Goal: Task Accomplishment & Management: Complete application form

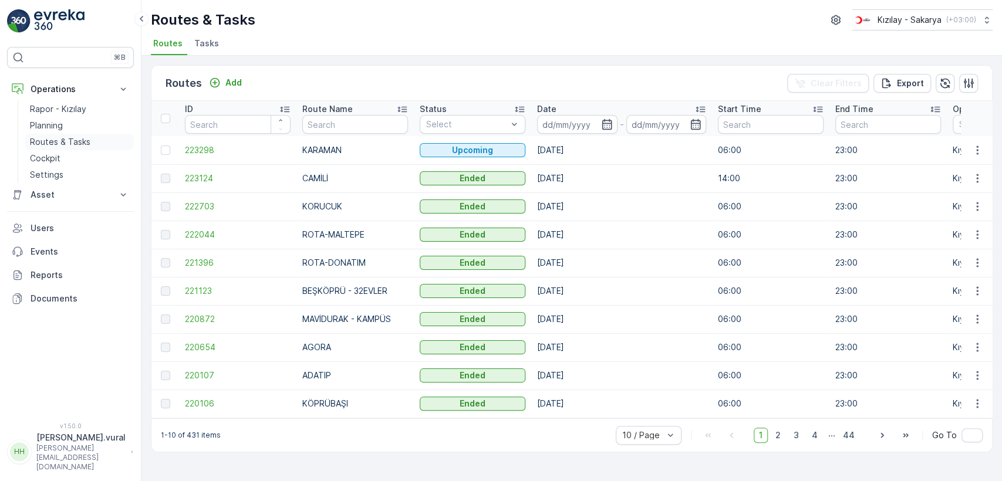
click at [88, 142] on p "Routes & Tasks" at bounding box center [60, 142] width 60 height 12
click at [75, 153] on link "Cockpit" at bounding box center [79, 158] width 109 height 16
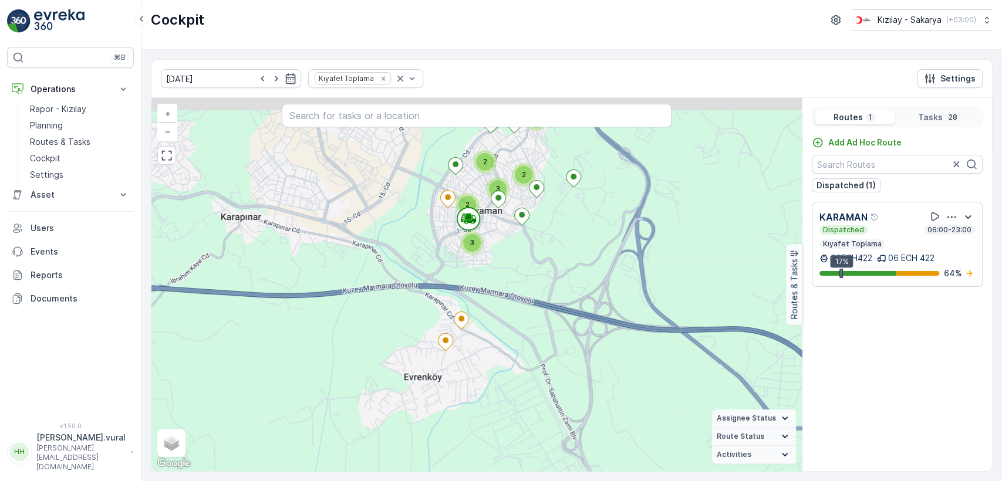
drag, startPoint x: 521, startPoint y: 238, endPoint x: 506, endPoint y: 273, distance: 38.9
click at [508, 273] on div "2 3 2 2 3 3 + − Satellite Roadmap Terrain Hybrid Leaflet Keyboard shortcuts Map…" at bounding box center [476, 284] width 650 height 373
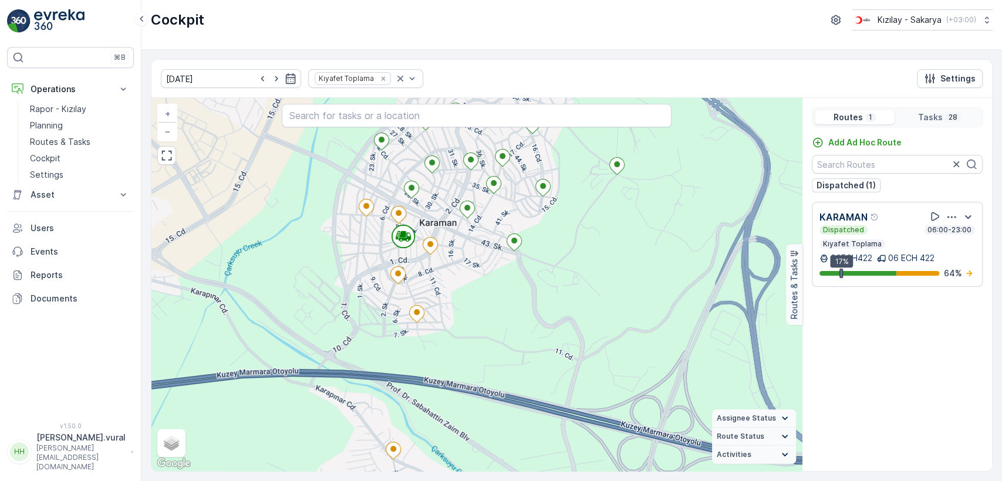
drag, startPoint x: 464, startPoint y: 272, endPoint x: 523, endPoint y: 286, distance: 60.9
click at [523, 286] on div "+ − Satellite Roadmap Terrain Hybrid Leaflet Keyboard shortcuts Map Data Map da…" at bounding box center [476, 284] width 650 height 373
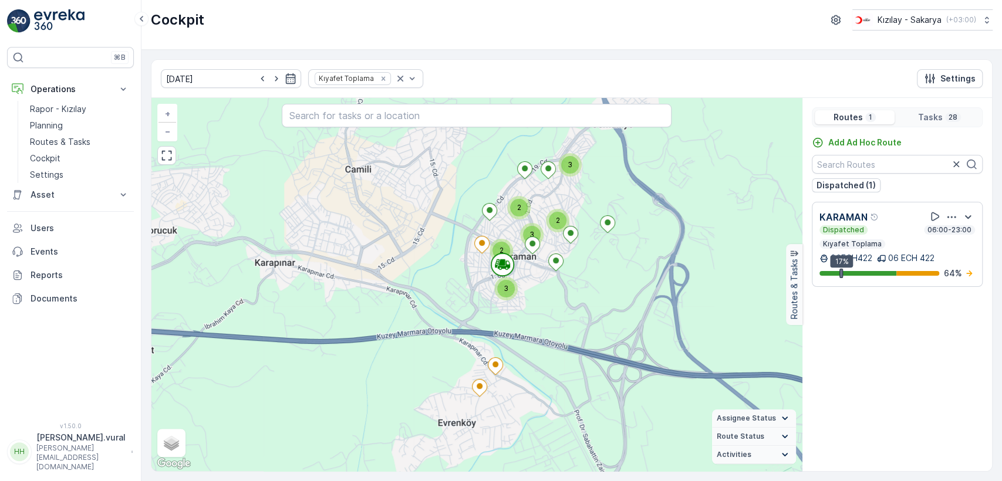
drag, startPoint x: 549, startPoint y: 352, endPoint x: 587, endPoint y: 311, distance: 56.1
click at [568, 328] on div "2 3 2 2 3 3 + − Satellite Roadmap Terrain Hybrid Leaflet Keyboard shortcuts Map…" at bounding box center [476, 284] width 650 height 373
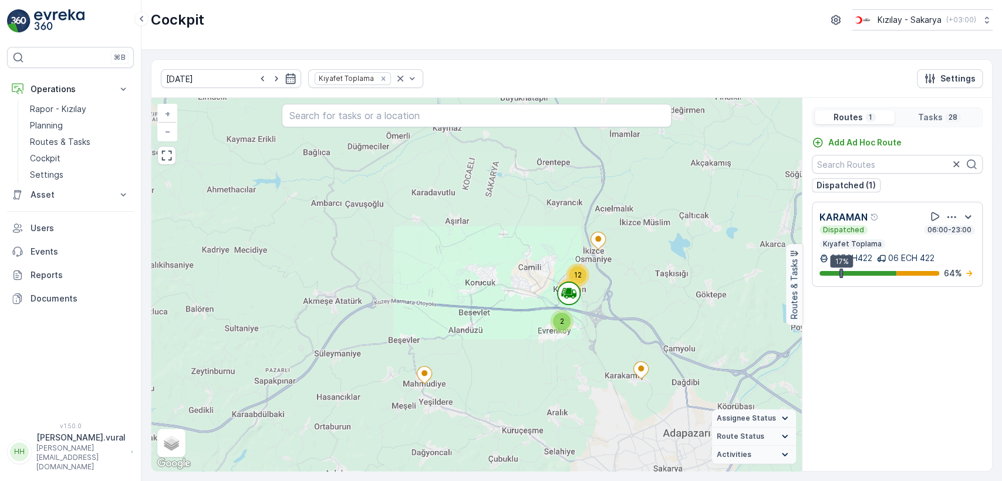
click at [535, 320] on div "12 11 2 + − Satellite Roadmap Terrain Hybrid Leaflet Keyboard shortcuts Map Dat…" at bounding box center [476, 284] width 650 height 373
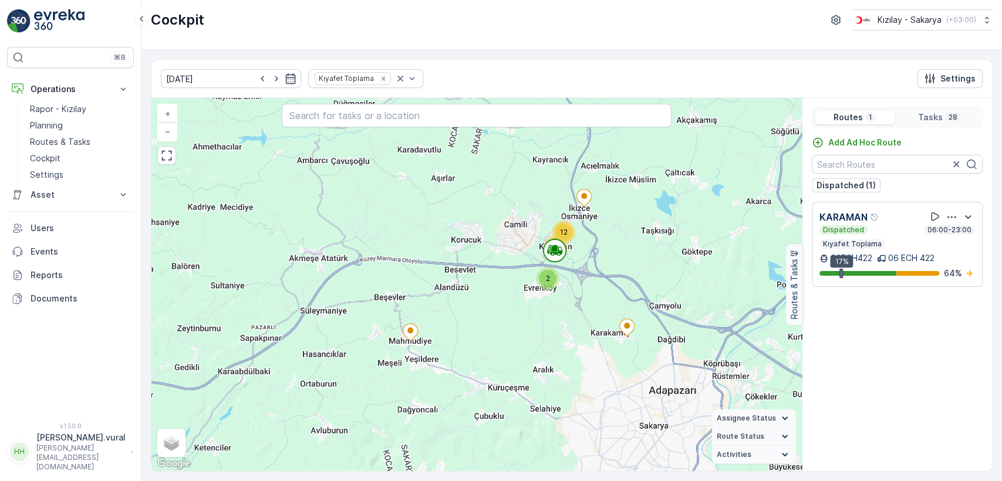
click at [521, 276] on div "12 11 2 + − Satellite Roadmap Terrain Hybrid Leaflet Keyboard shortcuts Map Dat…" at bounding box center [476, 284] width 650 height 373
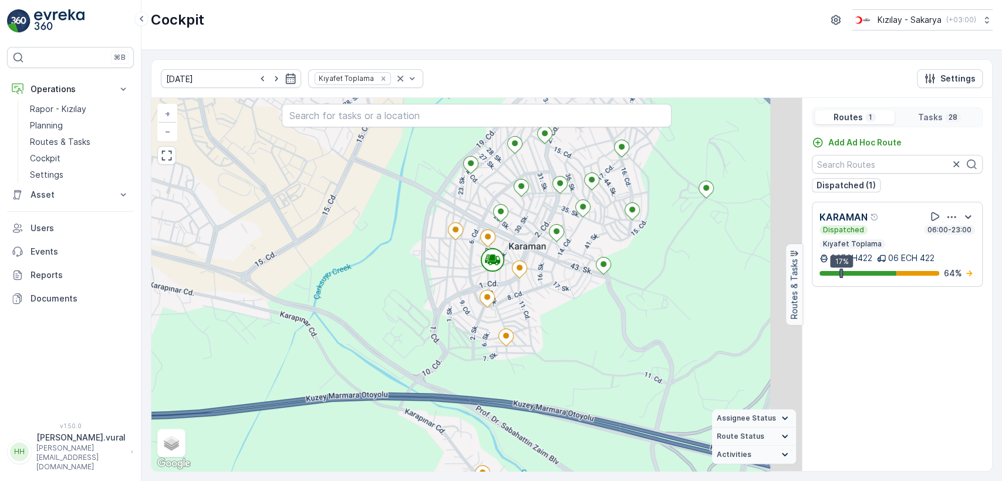
drag, startPoint x: 610, startPoint y: 292, endPoint x: 536, endPoint y: 303, distance: 75.3
click at [540, 303] on div "+ − Satellite Roadmap Terrain Hybrid Leaflet Keyboard shortcuts Map Data Map da…" at bounding box center [476, 284] width 650 height 373
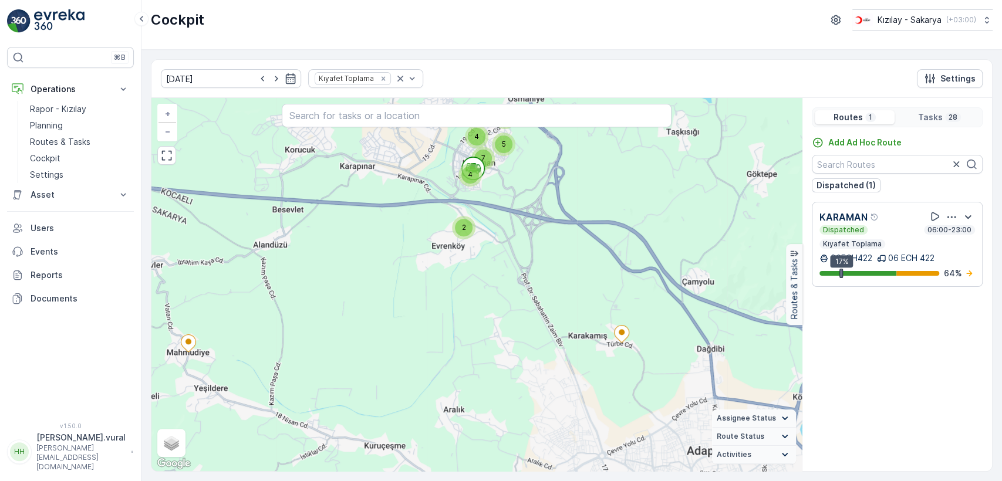
drag, startPoint x: 546, startPoint y: 342, endPoint x: 526, endPoint y: 235, distance: 108.6
click at [526, 241] on div "4 3 5 7 4 2 + − Satellite Roadmap Terrain Hybrid Leaflet Keyboard shortcuts Map…" at bounding box center [476, 284] width 650 height 373
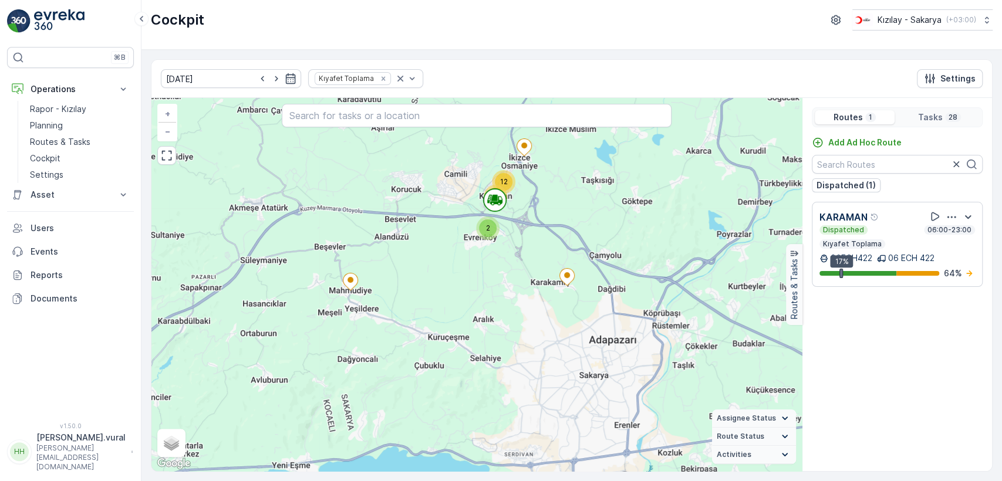
drag, startPoint x: 524, startPoint y: 178, endPoint x: 522, endPoint y: 234, distance: 55.2
click at [522, 234] on div "12 11 2 + − Satellite Roadmap Terrain Hybrid Leaflet Keyboard shortcuts Map Dat…" at bounding box center [476, 284] width 650 height 373
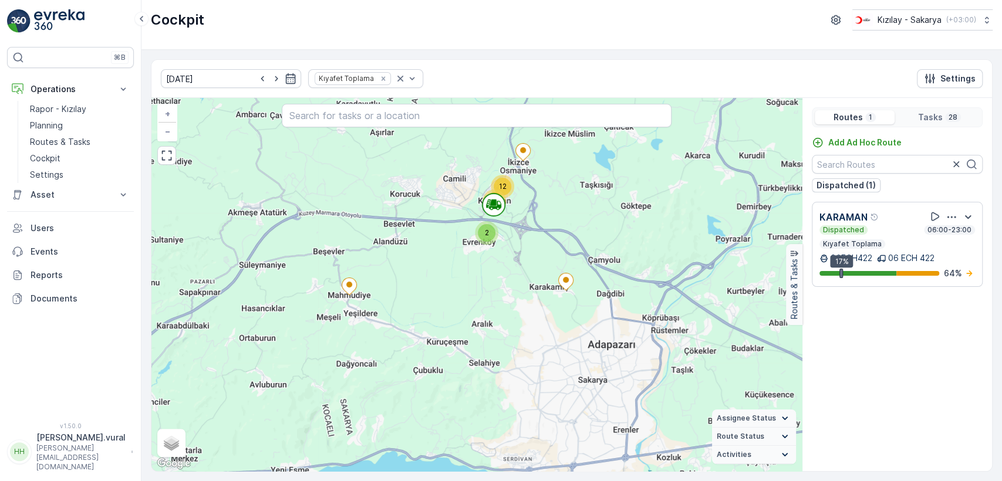
click at [41, 465] on p "Hasan.vural@kizilay.com.tr" at bounding box center [80, 458] width 89 height 28
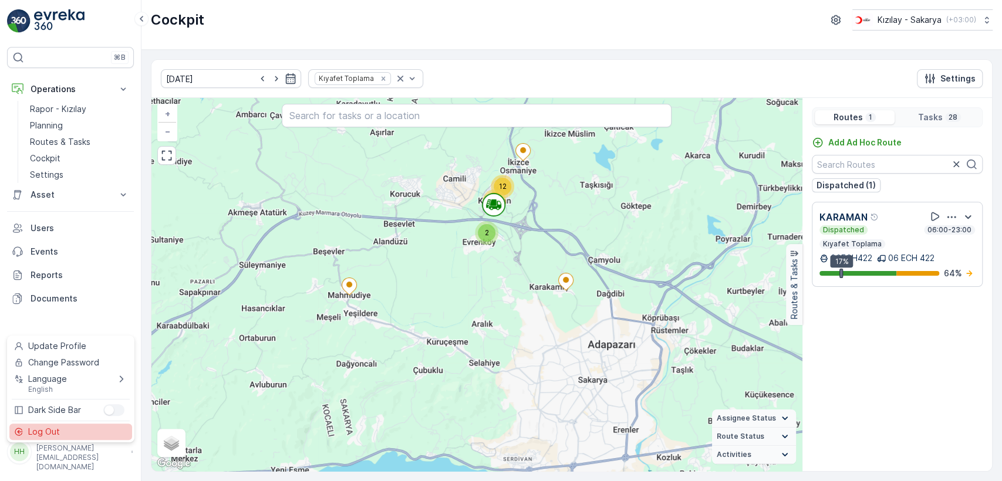
click at [51, 437] on span "Log Out" at bounding box center [44, 432] width 32 height 12
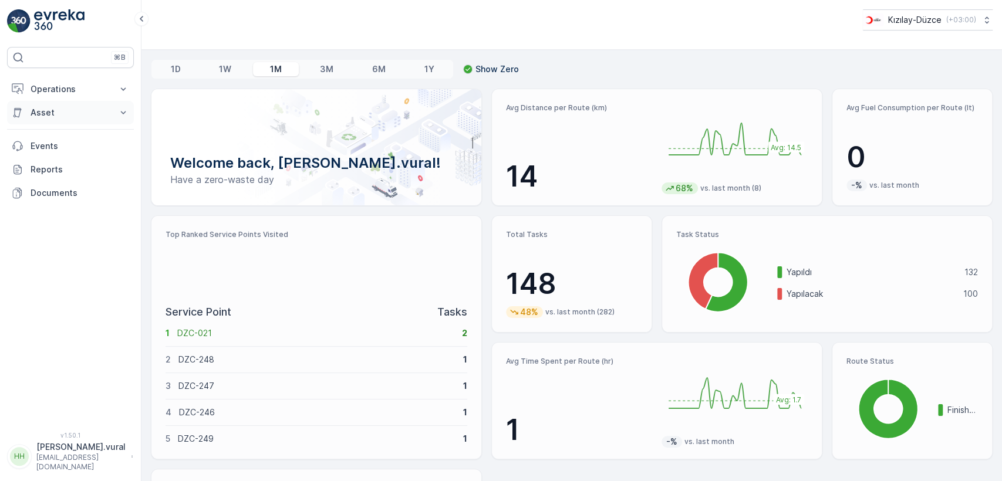
click at [57, 103] on button "Asset" at bounding box center [70, 112] width 127 height 23
click at [60, 88] on p "Operations" at bounding box center [71, 89] width 80 height 12
click at [73, 144] on p "Routes & Tasks" at bounding box center [60, 142] width 60 height 12
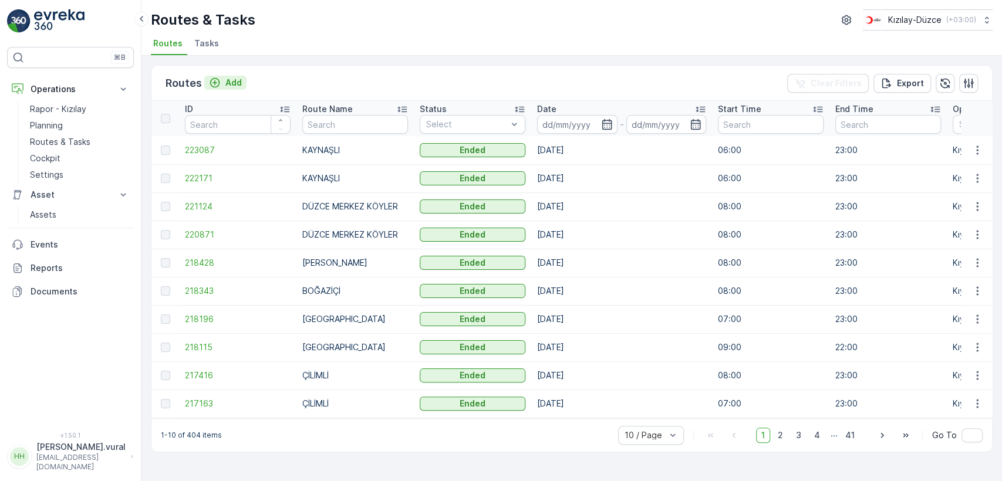
click at [229, 80] on p "Add" at bounding box center [233, 83] width 16 height 12
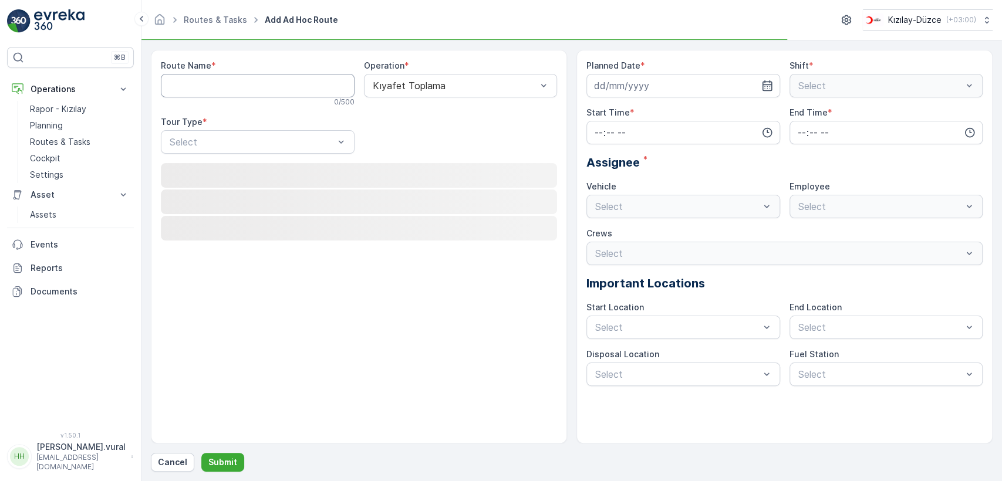
click at [229, 80] on Name "Route Name" at bounding box center [258, 85] width 194 height 23
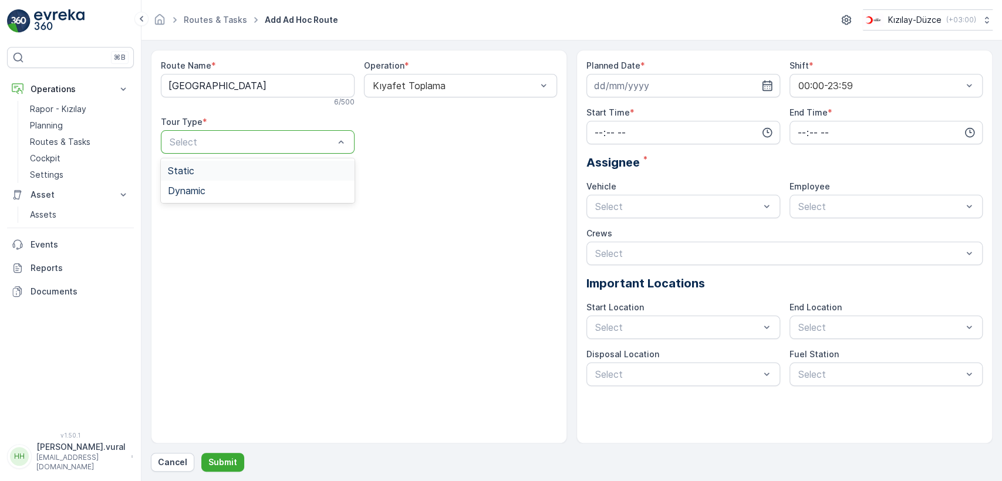
click at [220, 169] on div "Static" at bounding box center [258, 171] width 180 height 11
click at [402, 127] on span "Static Tour" at bounding box center [386, 122] width 45 height 12
click at [403, 131] on div "Select" at bounding box center [461, 141] width 194 height 23
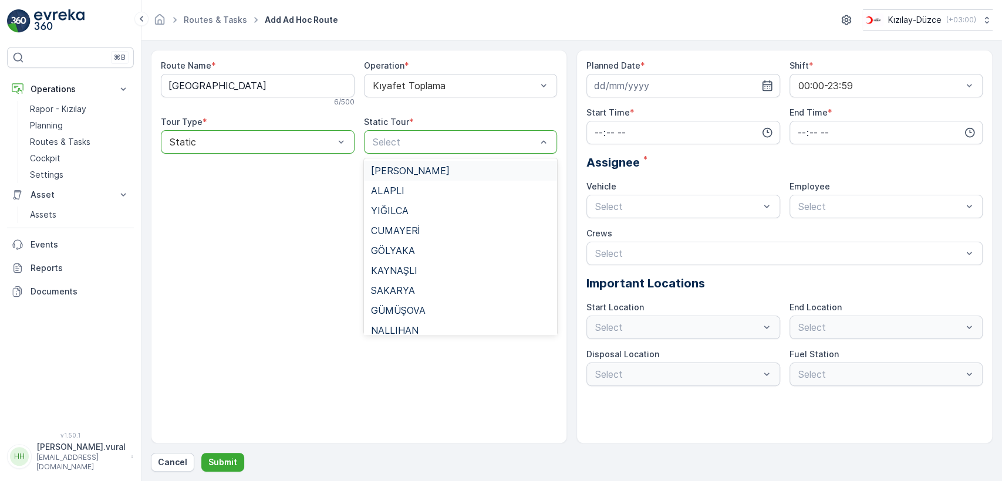
click at [331, 154] on div "Route Name * BEYKÖY 6 / 500 Operation * Kıyafet Toplama Tour Type * option Stat…" at bounding box center [359, 111] width 396 height 103
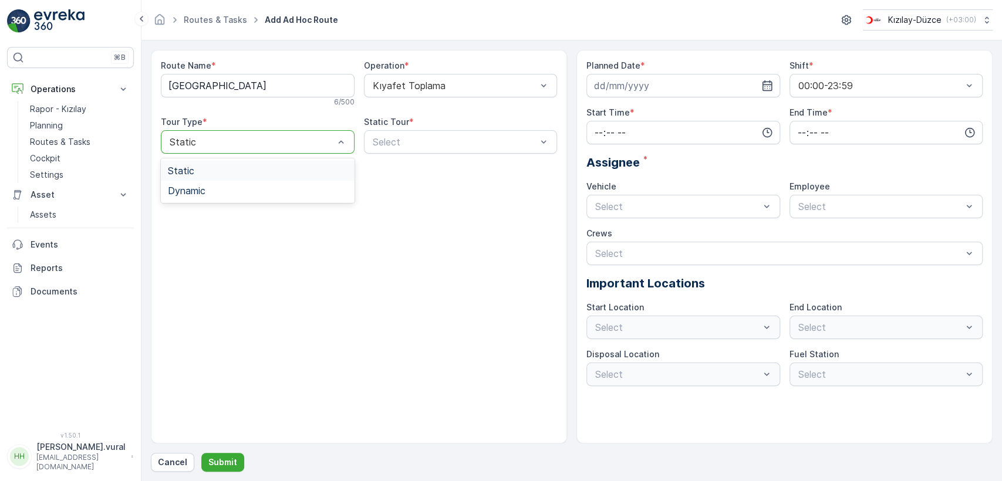
click at [292, 147] on div "Static" at bounding box center [258, 141] width 194 height 23
click at [289, 145] on div at bounding box center [251, 142] width 167 height 11
click at [269, 93] on Name "BEYKÖY" at bounding box center [258, 85] width 194 height 23
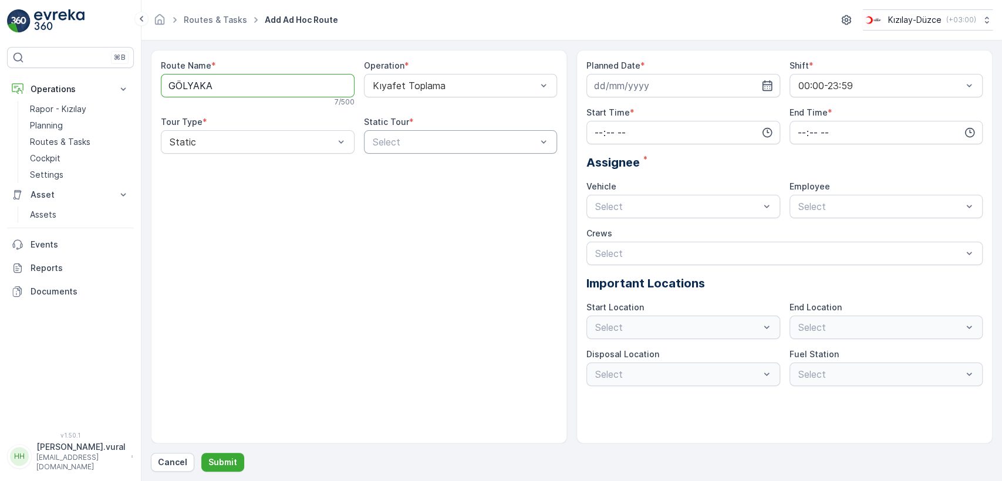
type Name "GÖLYAKA"
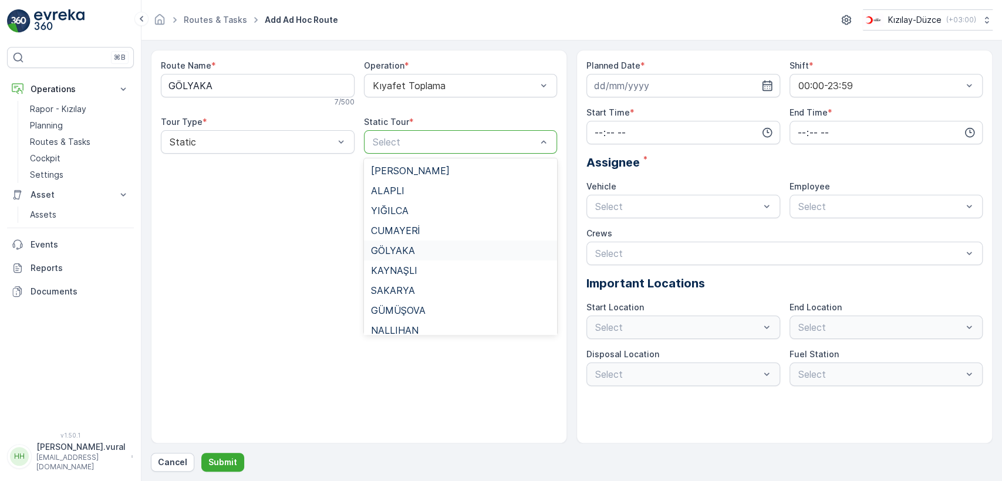
click at [404, 242] on div "GÖLYAKA" at bounding box center [461, 251] width 194 height 20
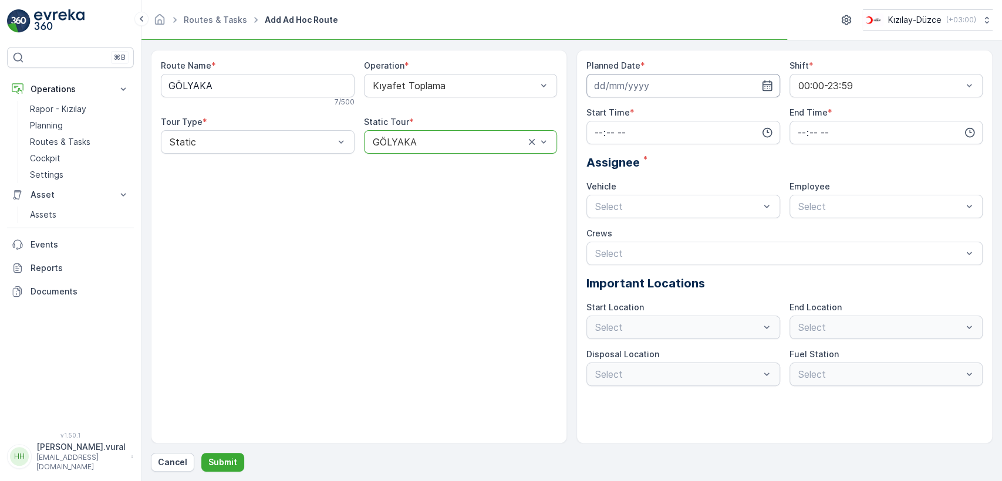
click at [627, 85] on input at bounding box center [683, 85] width 194 height 23
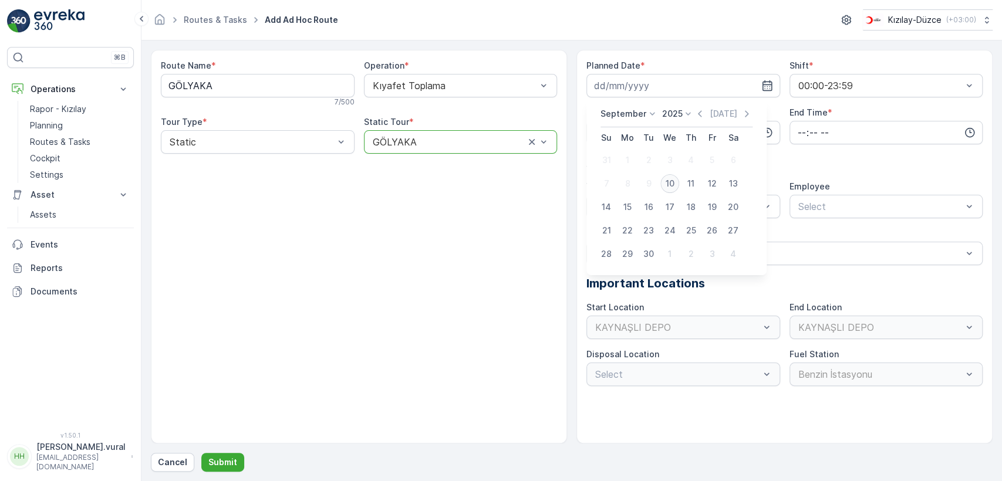
click at [671, 183] on div "10" at bounding box center [669, 183] width 19 height 19
type input "10.09.2025"
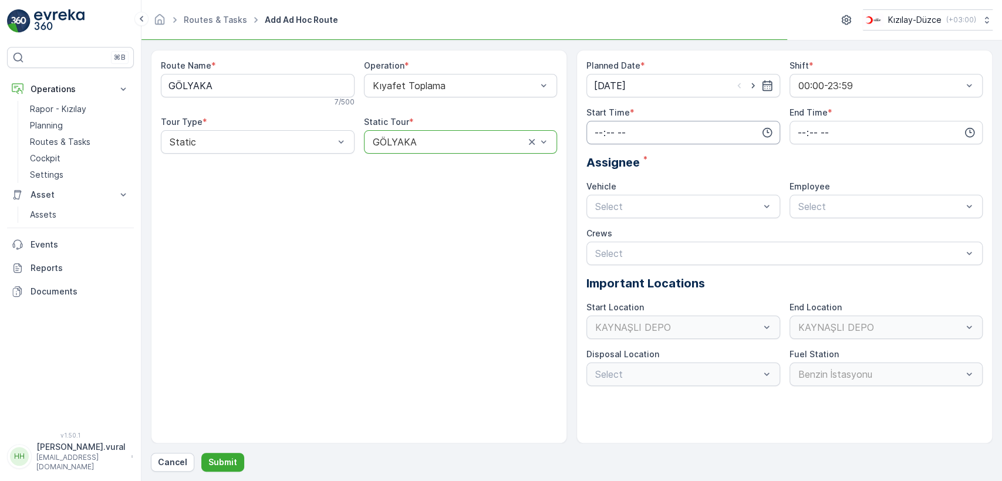
click at [634, 131] on input "time" at bounding box center [683, 132] width 194 height 23
click at [603, 245] on div "06" at bounding box center [599, 251] width 20 height 16
type input "06:00"
drag, startPoint x: 832, startPoint y: 144, endPoint x: 830, endPoint y: 133, distance: 11.9
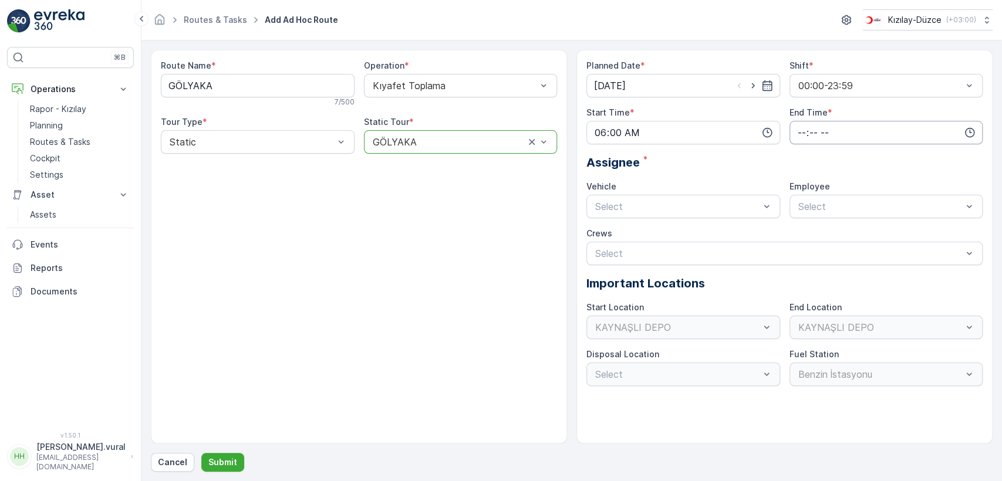
click at [832, 144] on div "Planned Date * 10.09.2025 Shift * 00:00-23:59 Start Time * 06:00 End Time * Ass…" at bounding box center [784, 223] width 396 height 326
drag, startPoint x: 830, startPoint y: 133, endPoint x: 824, endPoint y: 142, distance: 11.1
click at [829, 133] on input "time" at bounding box center [886, 132] width 194 height 23
click at [798, 245] on span "23" at bounding box center [800, 251] width 9 height 12
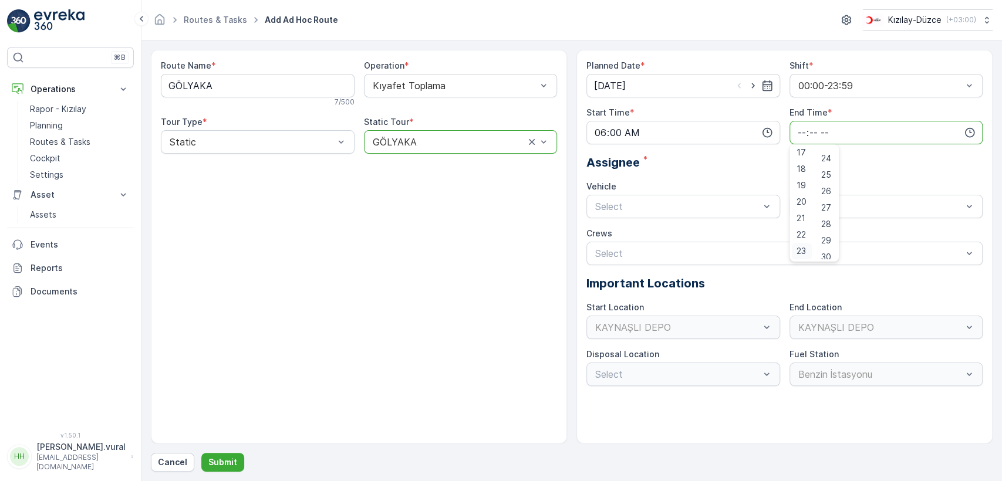
type input "23:00"
click at [600, 232] on span "06 DCG 614" at bounding box center [620, 235] width 54 height 11
click at [832, 232] on span "06 DCG 614" at bounding box center [823, 235] width 54 height 11
click at [221, 460] on p "Submit" at bounding box center [222, 463] width 29 height 12
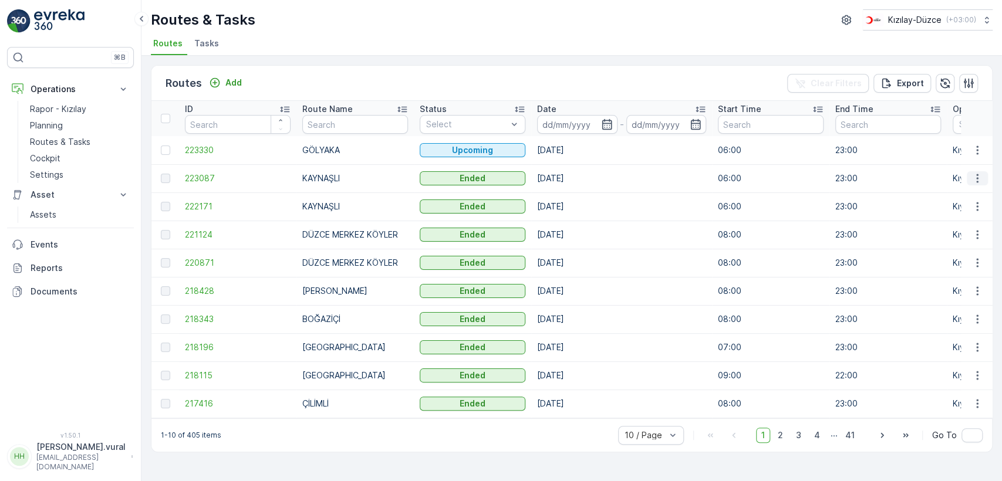
click at [978, 179] on icon "button" at bounding box center [977, 179] width 12 height 12
click at [971, 191] on span "See More Details" at bounding box center [950, 196] width 68 height 12
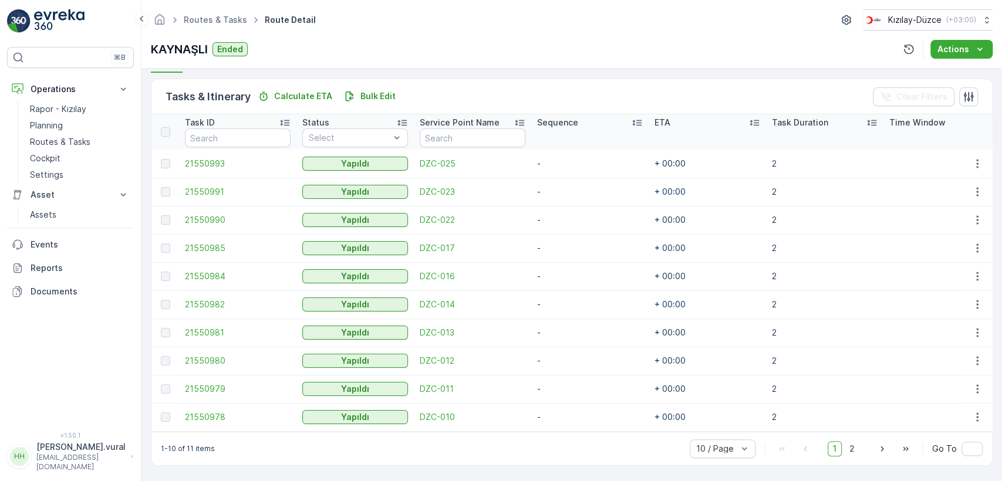
scroll to position [279, 0]
click at [65, 464] on p "[EMAIL_ADDRESS][DOMAIN_NAME]" at bounding box center [80, 462] width 89 height 19
click at [54, 429] on span "Log Out" at bounding box center [44, 432] width 32 height 12
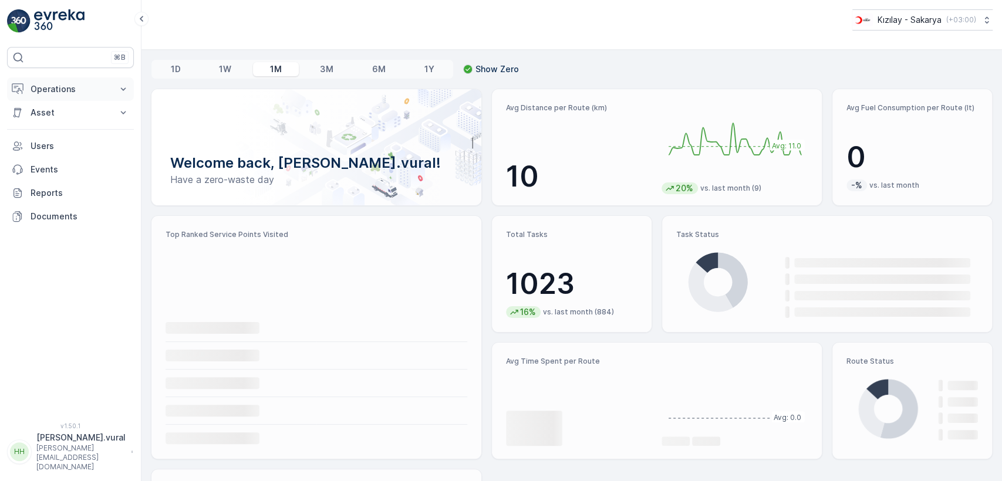
click at [65, 93] on p "Operations" at bounding box center [71, 89] width 80 height 12
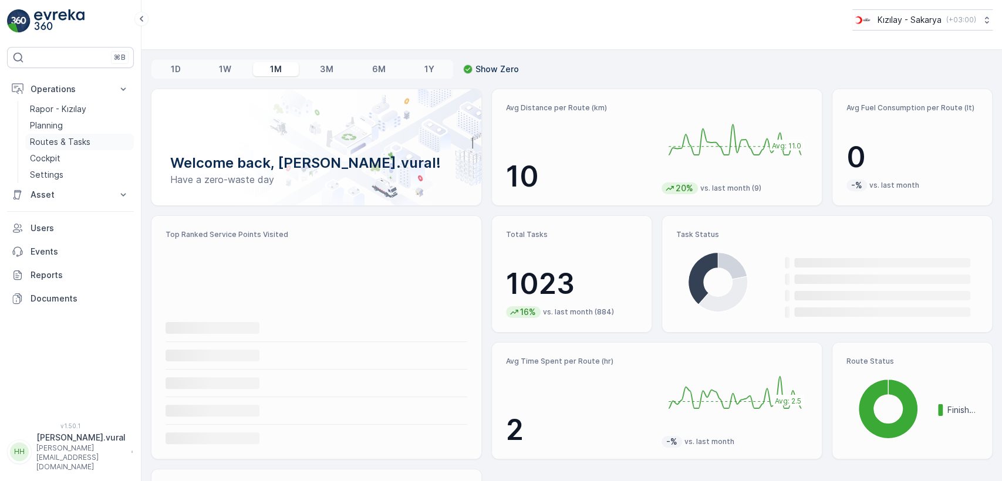
click at [78, 143] on p "Routes & Tasks" at bounding box center [60, 142] width 60 height 12
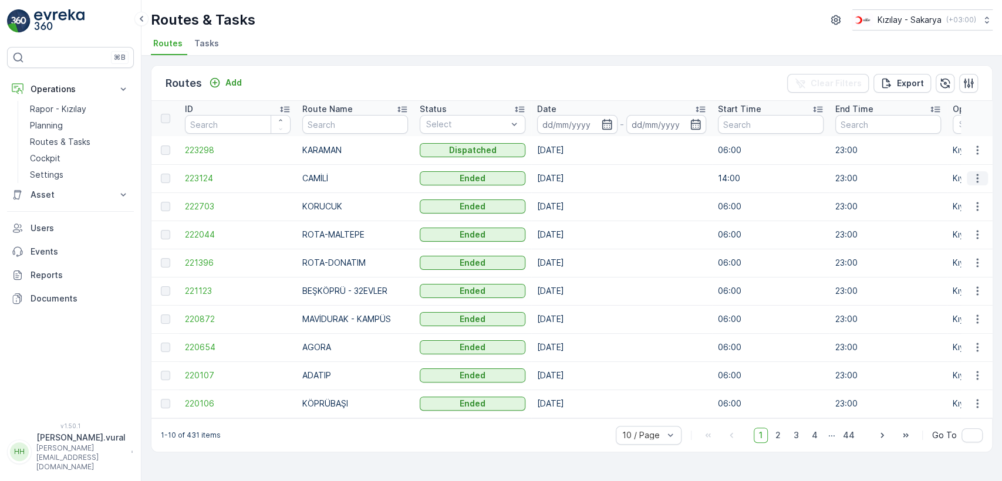
click at [982, 174] on icon "button" at bounding box center [977, 179] width 12 height 12
click at [975, 197] on span "See More Details" at bounding box center [950, 196] width 68 height 12
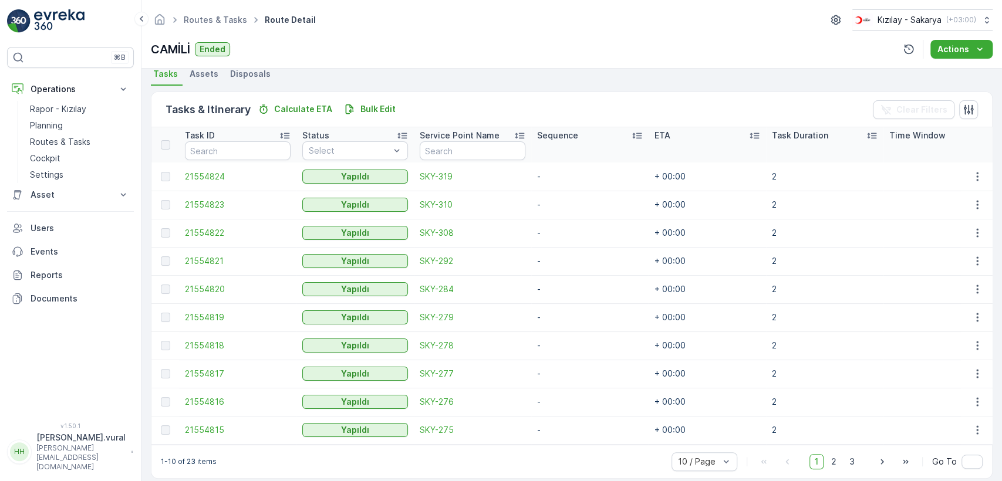
scroll to position [279, 0]
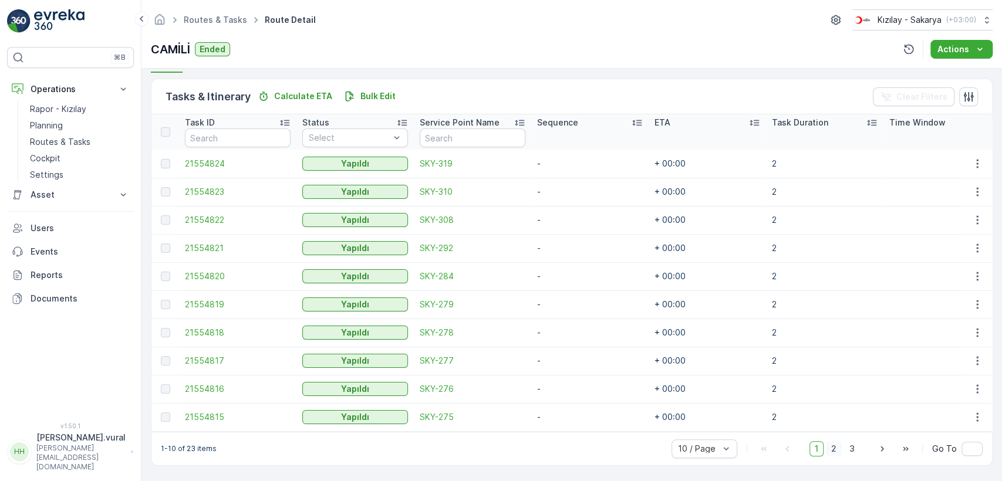
click at [838, 448] on span "2" at bounding box center [834, 448] width 16 height 15
click at [847, 450] on span "3" at bounding box center [852, 448] width 16 height 15
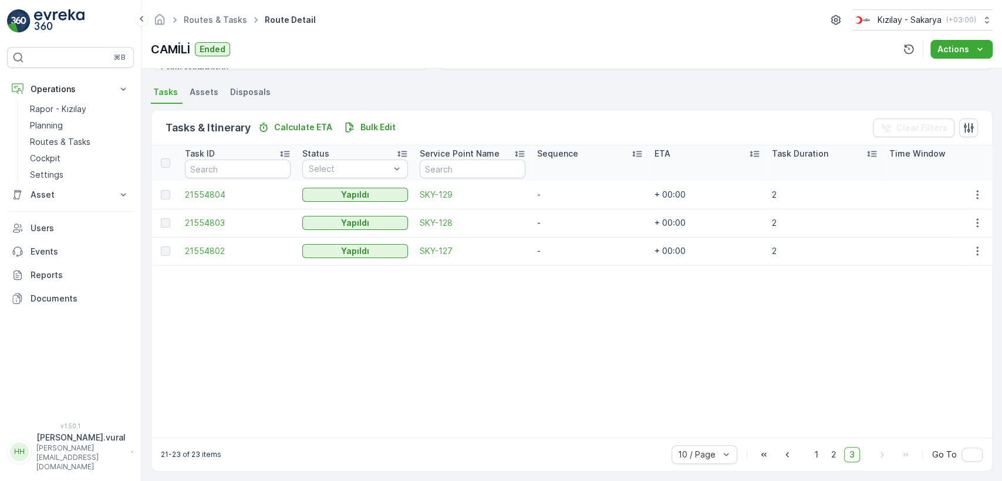
scroll to position [254, 0]
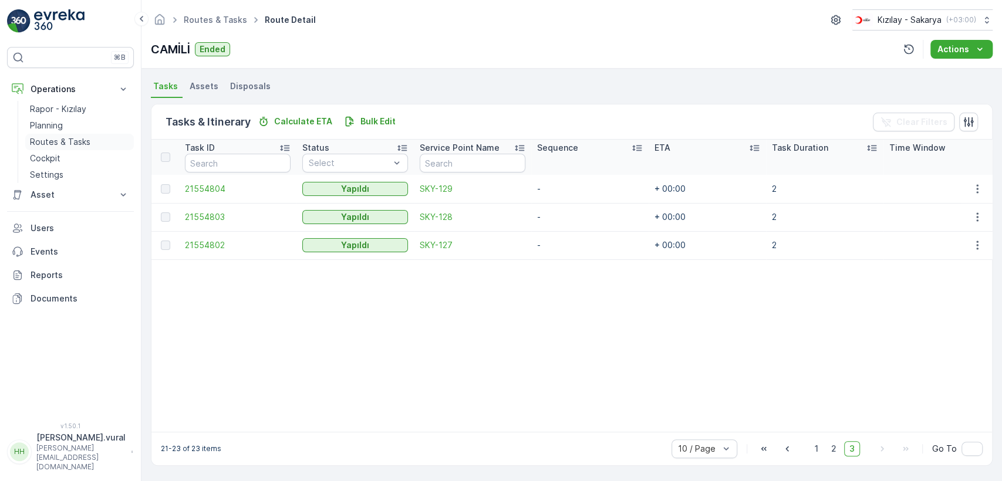
click at [93, 140] on link "Routes & Tasks" at bounding box center [79, 142] width 109 height 16
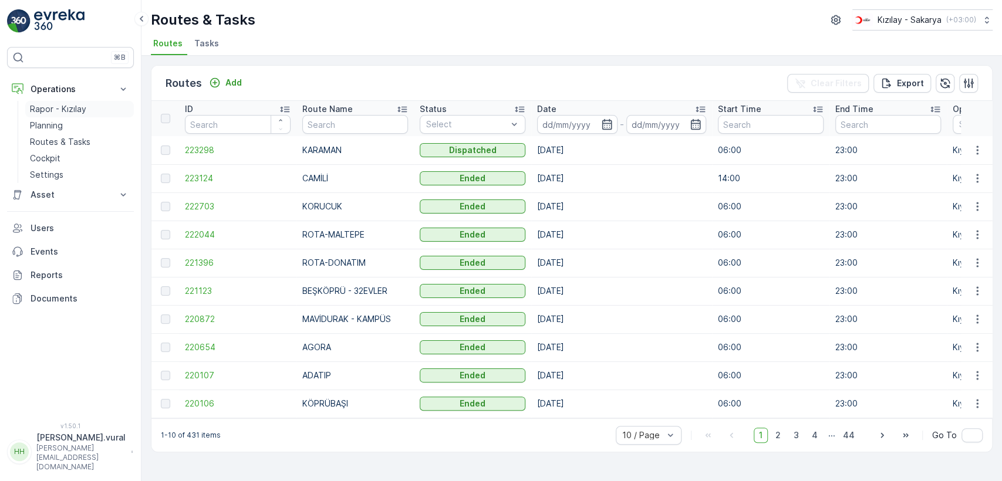
click at [117, 116] on link "Rapor - Kızılay" at bounding box center [79, 109] width 109 height 16
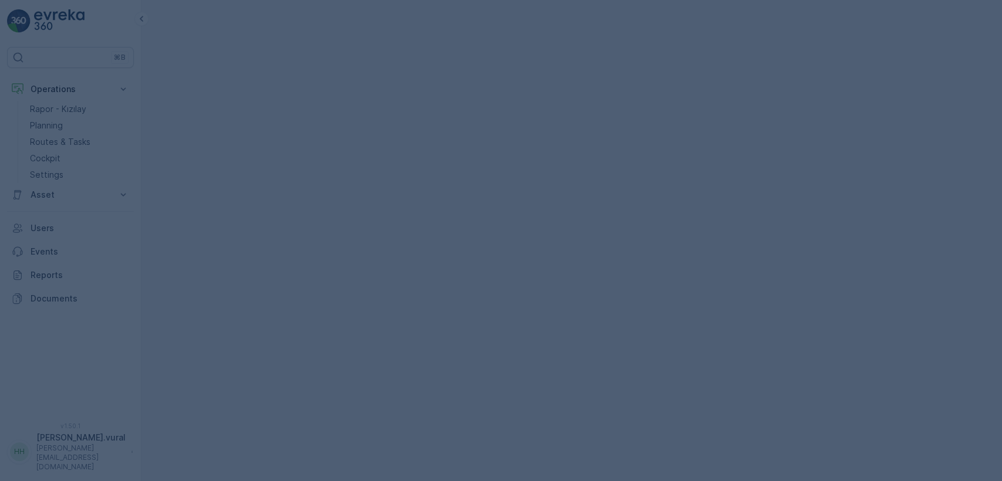
click at [113, 108] on div at bounding box center [501, 240] width 1002 height 481
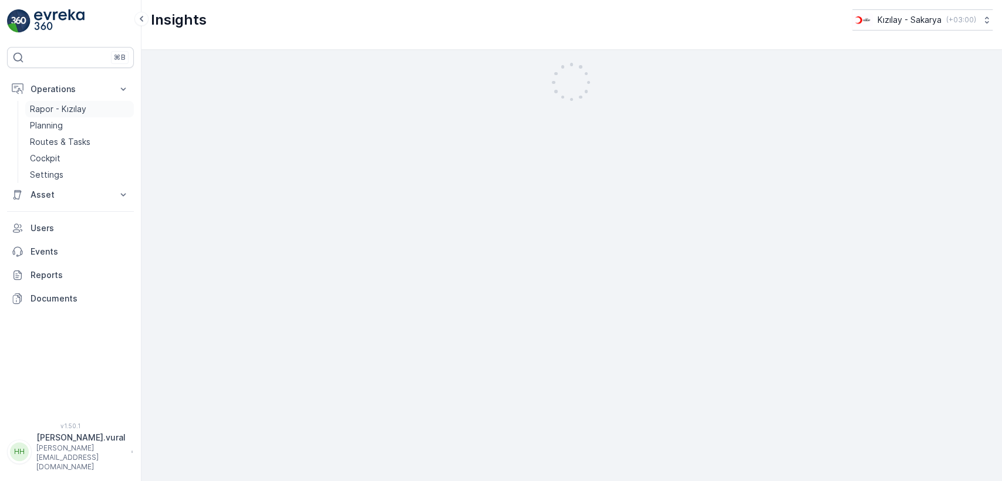
click at [112, 109] on link "Rapor - Kızılay" at bounding box center [79, 109] width 109 height 16
click at [81, 127] on link "Planning" at bounding box center [79, 125] width 109 height 16
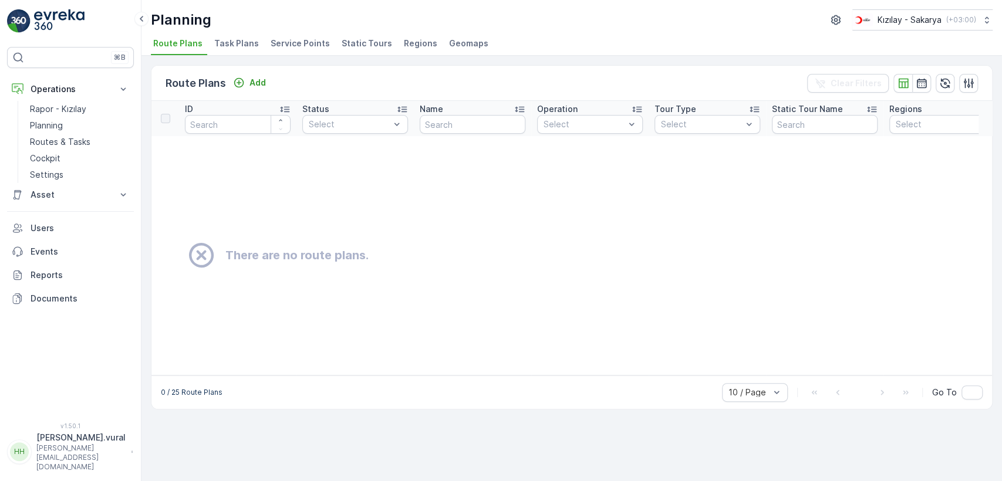
click at [414, 40] on span "Regions" at bounding box center [420, 44] width 33 height 12
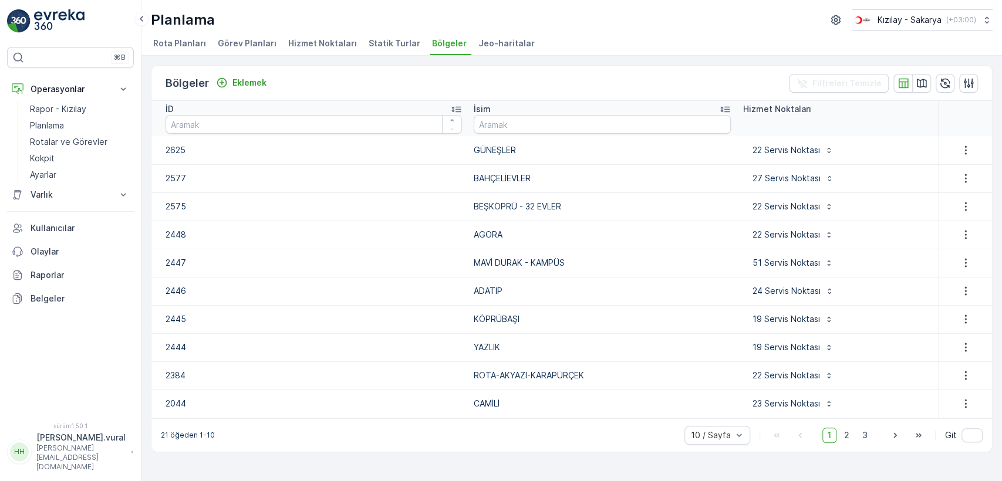
click at [326, 46] on font "Hizmet Noktaları" at bounding box center [322, 43] width 69 height 10
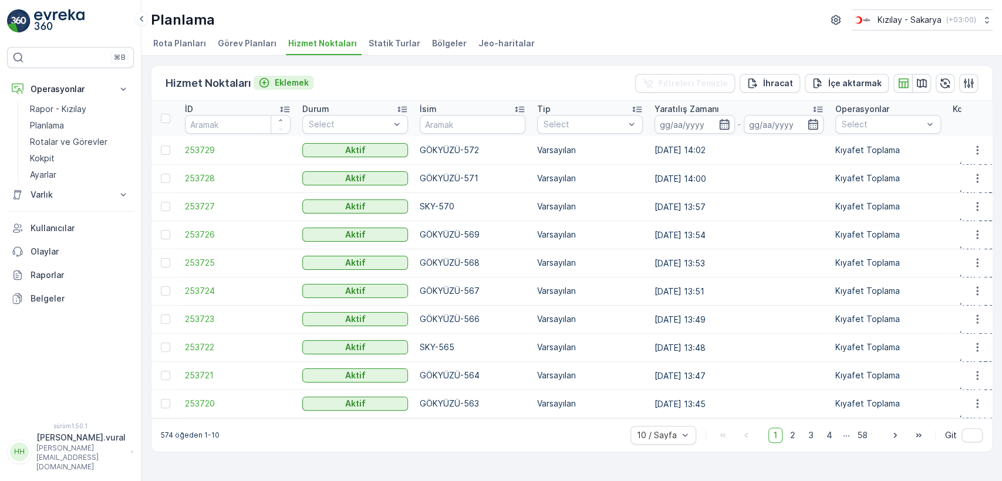
click at [292, 83] on font "Eklemek" at bounding box center [292, 82] width 34 height 10
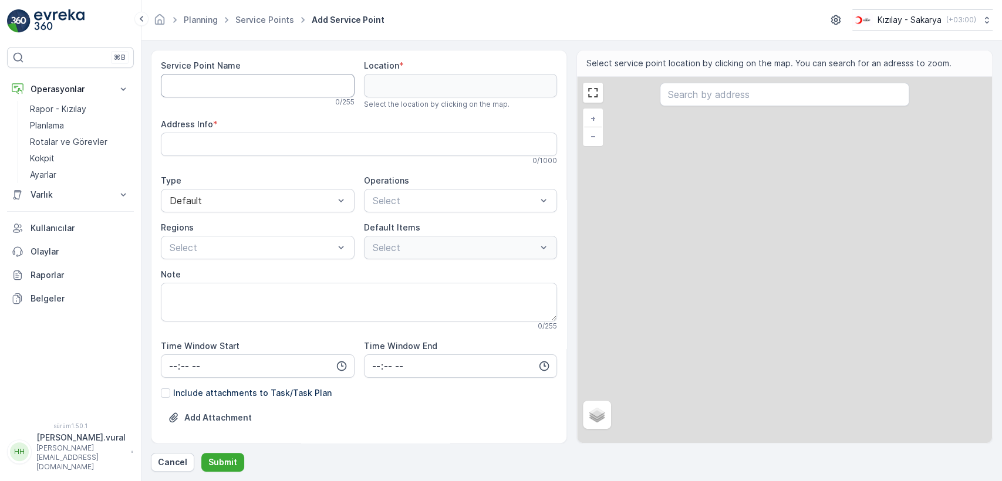
click at [287, 88] on Name "Service Point Name" at bounding box center [258, 85] width 194 height 23
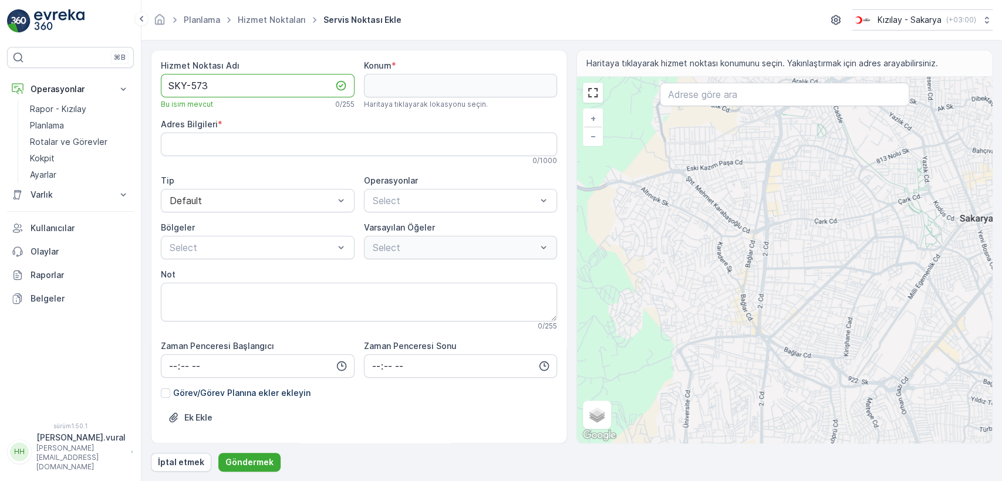
type Name "SKY-573"
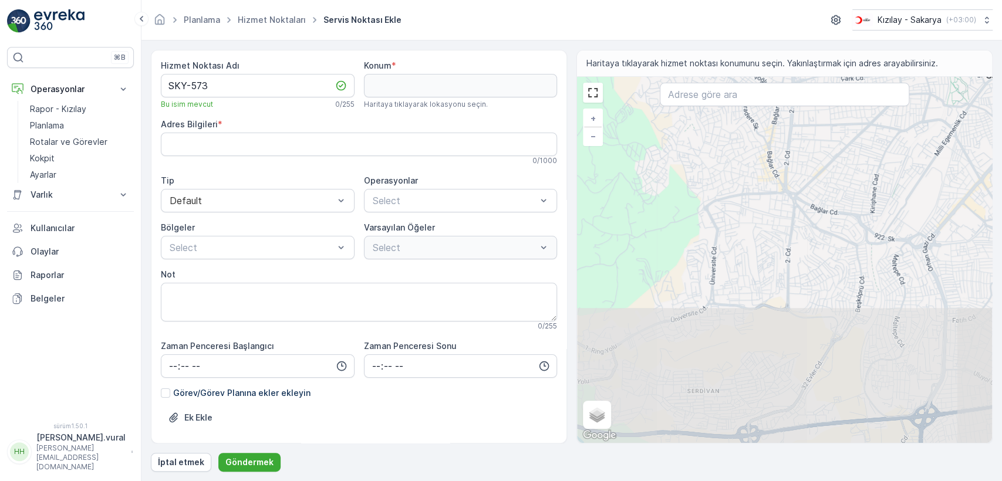
drag, startPoint x: 670, startPoint y: 421, endPoint x: 695, endPoint y: 260, distance: 162.9
click at [695, 260] on div "+ − Uydu Yol haritası Arazi Hibrit Broşür Klavye kısayolları Harita Verileri Ma…" at bounding box center [784, 260] width 415 height 366
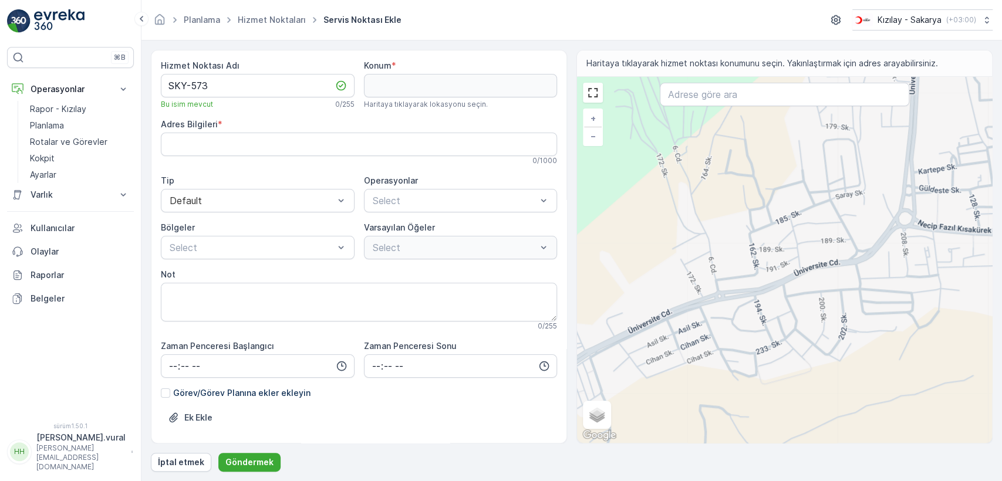
drag, startPoint x: 674, startPoint y: 332, endPoint x: 859, endPoint y: 218, distance: 217.3
click at [859, 218] on div "+ − Uydu Yol haritası Arazi Hibrit Broşür Klavye kısayolları Harita Verileri Ma…" at bounding box center [784, 260] width 415 height 366
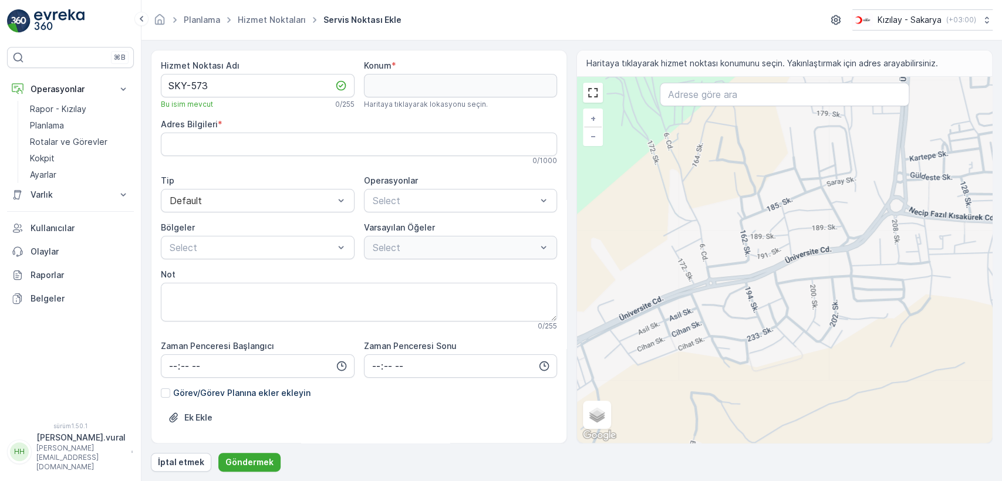
drag, startPoint x: 770, startPoint y: 292, endPoint x: 744, endPoint y: 300, distance: 26.9
click at [718, 318] on div "+ − Uydu Yol haritası Arazi Hibrit Broşür Klavye kısayolları Harita Verileri Ma…" at bounding box center [784, 260] width 415 height 366
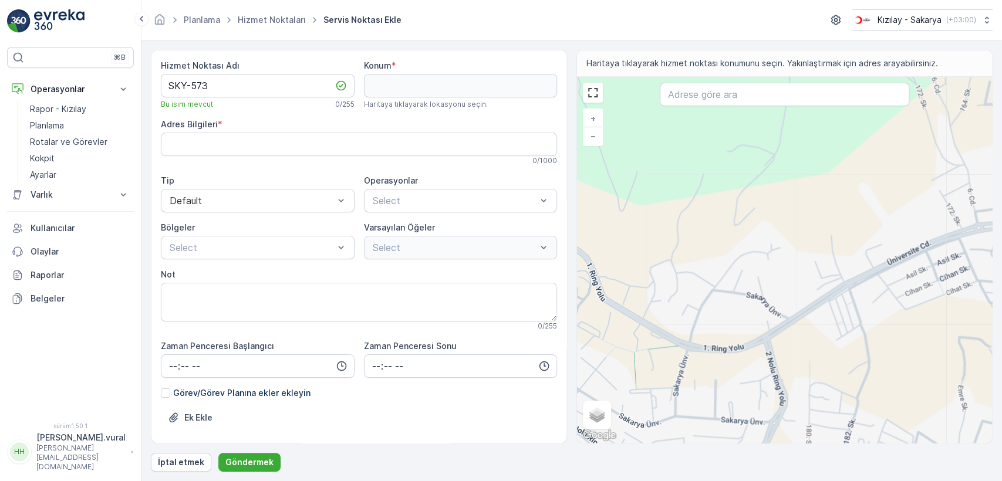
drag, startPoint x: 867, startPoint y: 239, endPoint x: 690, endPoint y: 282, distance: 182.3
click at [690, 282] on div "+ − Uydu Yol haritası Arazi Hibrit Broşür Klavye kısayolları Harita Verileri Ma…" at bounding box center [784, 260] width 415 height 366
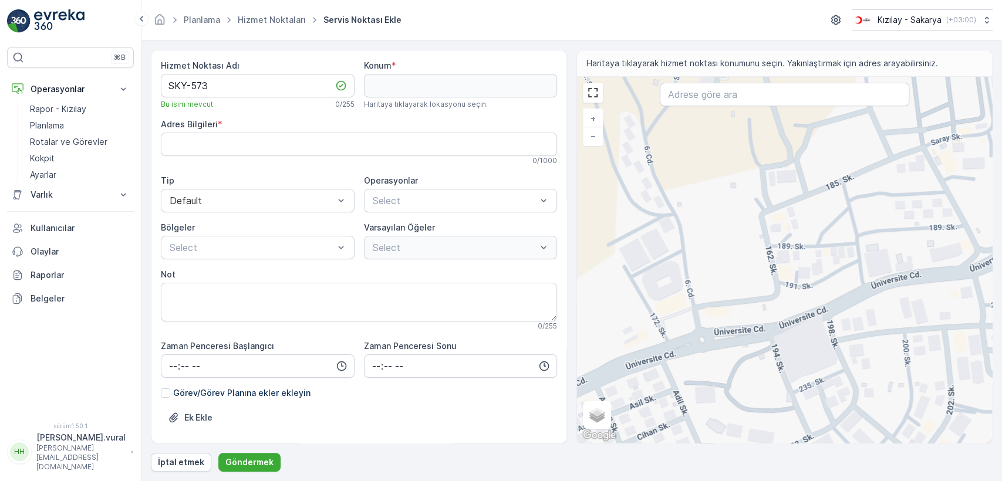
drag, startPoint x: 910, startPoint y: 263, endPoint x: 815, endPoint y: 289, distance: 98.7
click at [815, 289] on div "+ − Uydu Yol haritası Arazi Hibrit Broşür Klavye kısayolları Harita Verileri Ma…" at bounding box center [784, 260] width 415 height 366
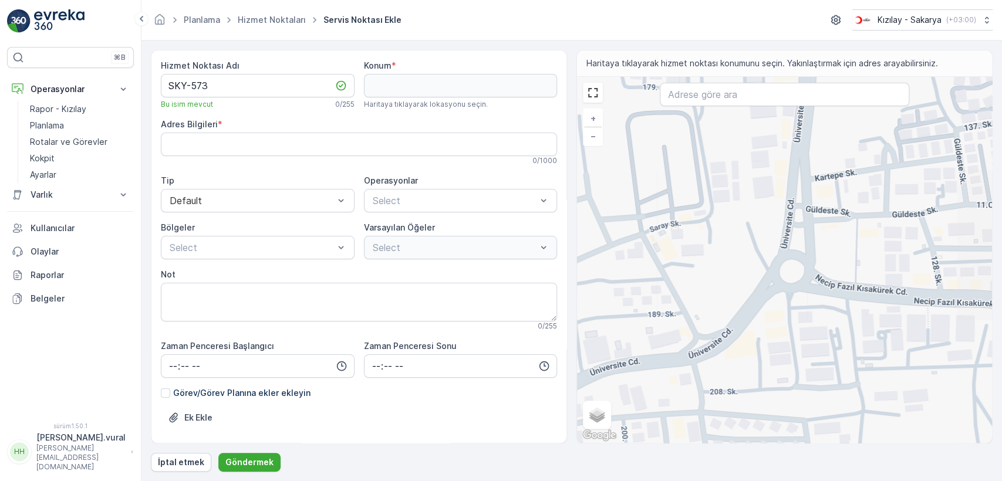
drag, startPoint x: 901, startPoint y: 272, endPoint x: 720, endPoint y: 327, distance: 190.0
click at [720, 327] on div "+ − Uydu Yol haritası Arazi Hibrit Broşür Klavye kısayolları Harita Verileri Ma…" at bounding box center [784, 260] width 415 height 366
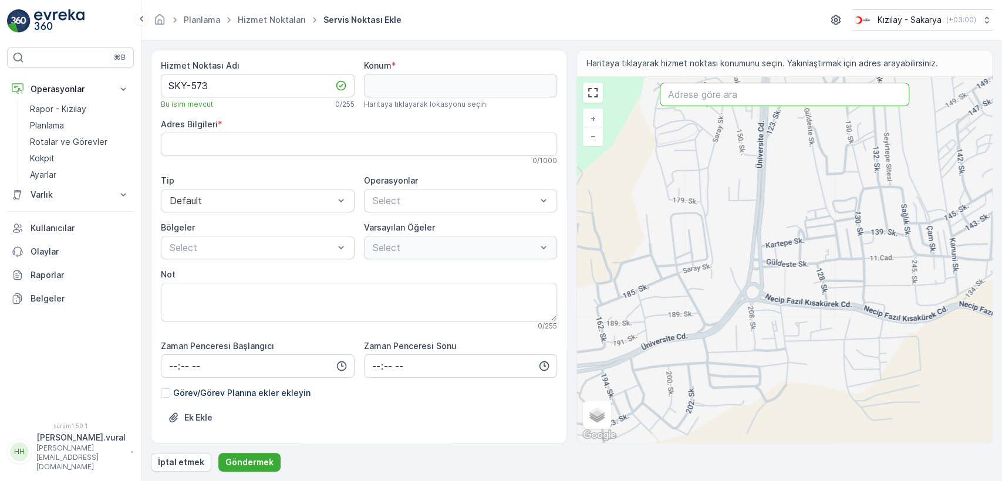
paste input "40.7442, 30.33174"
type input "40.7442, 30.33174"
click at [218, 453] on button "Göndermek" at bounding box center [249, 462] width 62 height 19
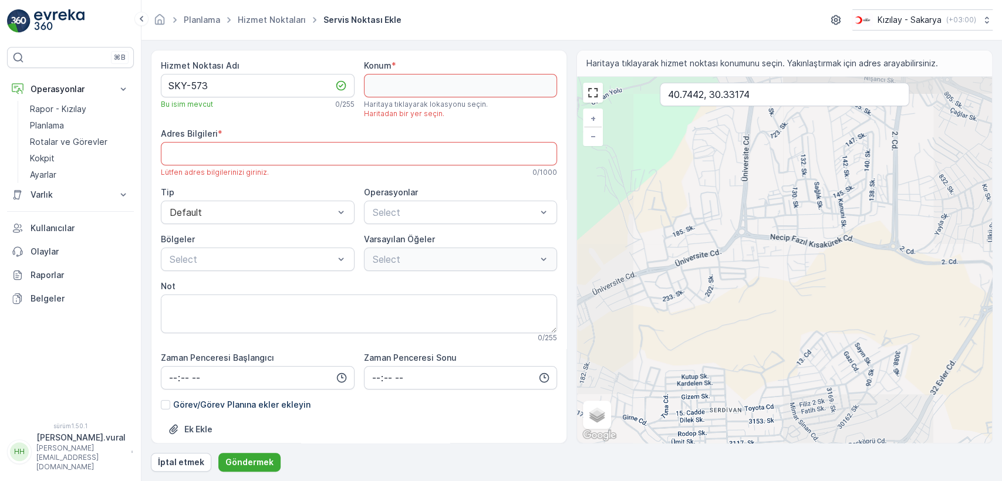
drag, startPoint x: 690, startPoint y: 229, endPoint x: 789, endPoint y: 194, distance: 105.3
click at [784, 199] on div "+ − Uydu Yol haritası Arazi Hibrit Broşür Klavye kısayolları Harita Verileri Ma…" at bounding box center [784, 260] width 415 height 366
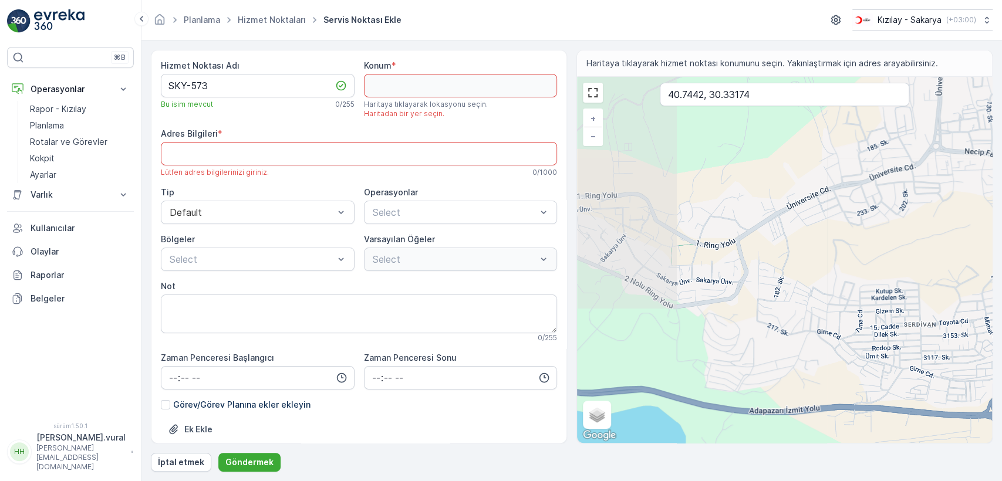
drag, startPoint x: 748, startPoint y: 250, endPoint x: 803, endPoint y: 211, distance: 67.4
click at [803, 211] on div "+ − Uydu Yol haritası Arazi Hibrit Broşür Klavye kısayolları Harita Verileri Ma…" at bounding box center [784, 260] width 415 height 366
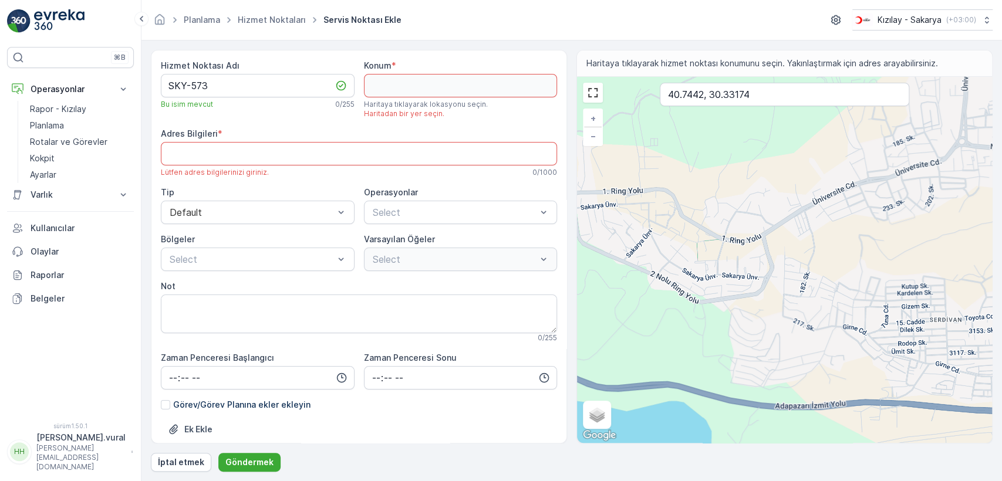
drag, startPoint x: 742, startPoint y: 241, endPoint x: 784, endPoint y: 223, distance: 45.2
click at [781, 225] on div "+ − Uydu Yol haritası Arazi Hibrit Broşür Klavye kısayolları Harita Verileri Ma…" at bounding box center [784, 260] width 415 height 366
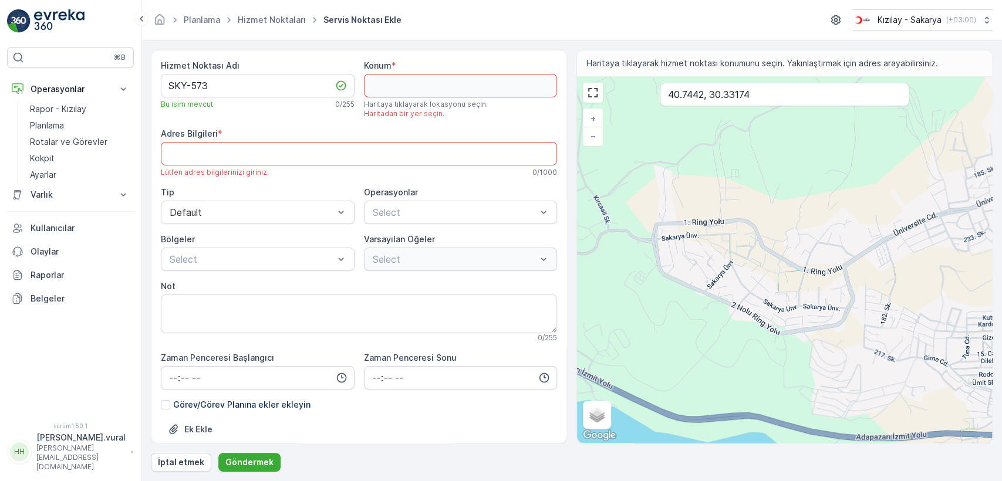
drag, startPoint x: 686, startPoint y: 226, endPoint x: 749, endPoint y: 269, distance: 76.5
click at [749, 269] on div "+ − Uydu Yol haritası Arazi Hibrit Broşür Klavye kısayolları Harita Verileri Ma…" at bounding box center [784, 260] width 415 height 366
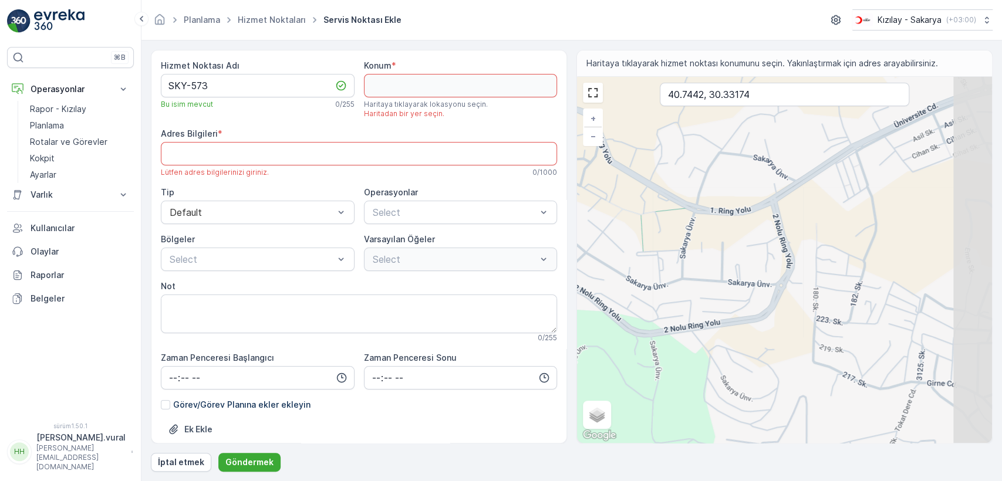
drag, startPoint x: 867, startPoint y: 333, endPoint x: 751, endPoint y: 300, distance: 121.3
click at [757, 303] on div "+ − Uydu Yol haritası Arazi Hibrit Broşür Klavye kısayolları Harita Verileri Ma…" at bounding box center [784, 260] width 415 height 366
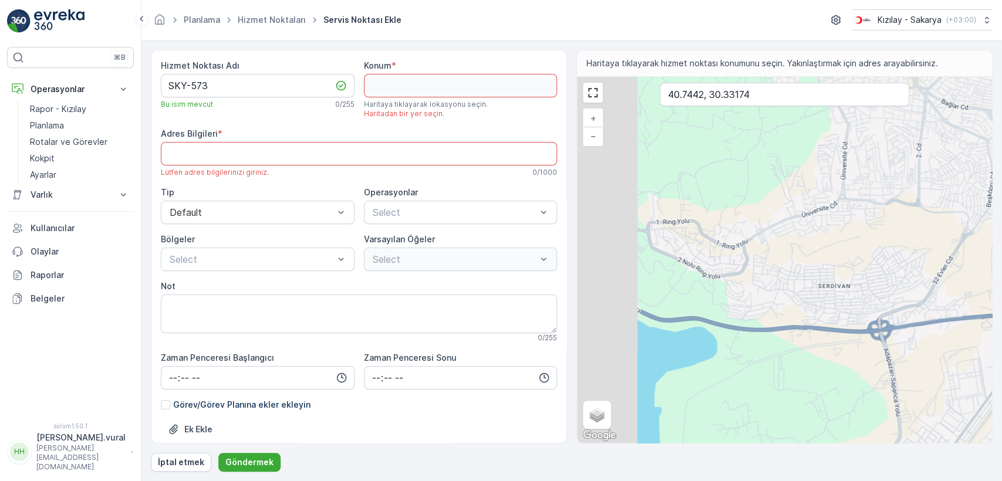
drag, startPoint x: 633, startPoint y: 258, endPoint x: 813, endPoint y: 273, distance: 180.2
click at [813, 272] on div "+ − Uydu Yol haritası Arazi Hibrit Broşür Klavye kısayolları Harita Verileri Ma…" at bounding box center [784, 260] width 415 height 366
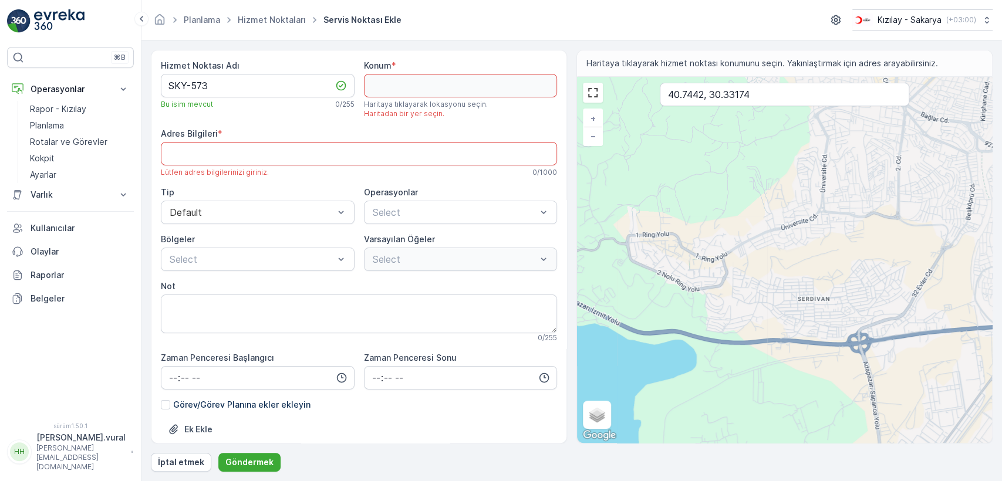
drag, startPoint x: 836, startPoint y: 278, endPoint x: 712, endPoint y: 280, distance: 123.9
click at [712, 280] on div "+ − Uydu Yol haritası Arazi Hibrit Broşür Klavye kısayolları Harita Verileri Ma…" at bounding box center [784, 260] width 415 height 366
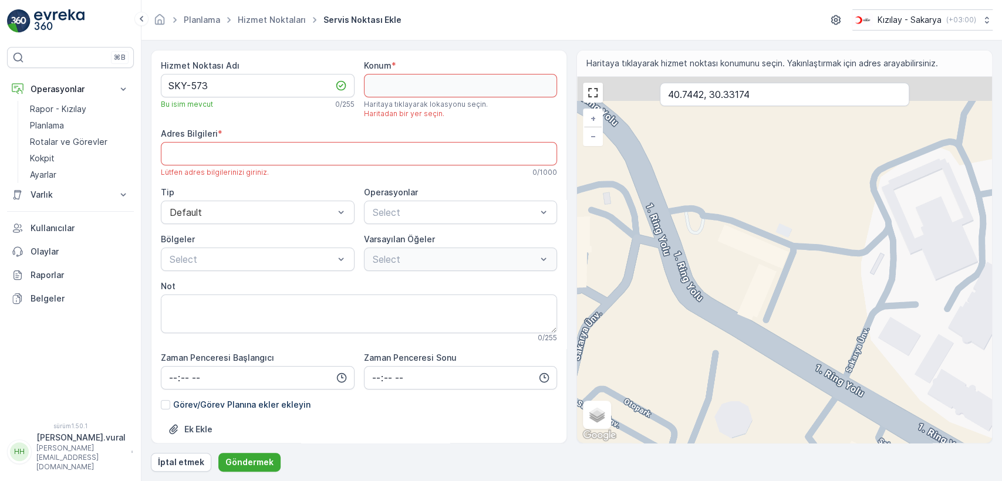
drag, startPoint x: 667, startPoint y: 244, endPoint x: 723, endPoint y: 306, distance: 84.0
click at [723, 306] on div "+ − Uydu Yol haritası Arazi Hibrit Broşür Klavye kısayolları Harita Verileri Ma…" at bounding box center [784, 260] width 415 height 366
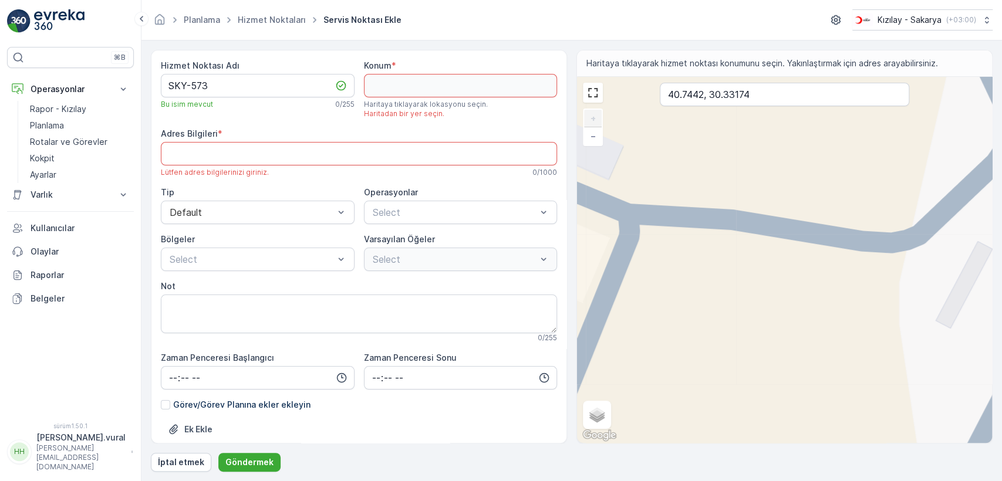
drag, startPoint x: 631, startPoint y: 295, endPoint x: 785, endPoint y: 325, distance: 156.7
click at [789, 325] on div "Hizmet Noktası Adı SKY-573 Bu isim mevcut 0 / 255 Konum * Haritaya tıklayarak l…" at bounding box center [572, 247] width 842 height 394
drag, startPoint x: 649, startPoint y: 315, endPoint x: 839, endPoint y: 326, distance: 191.1
click at [838, 326] on div "+ − Uydu Yol haritası Arazi Hibrit Broşür Klavye kısayolları Harita Verileri Ma…" at bounding box center [784, 260] width 415 height 366
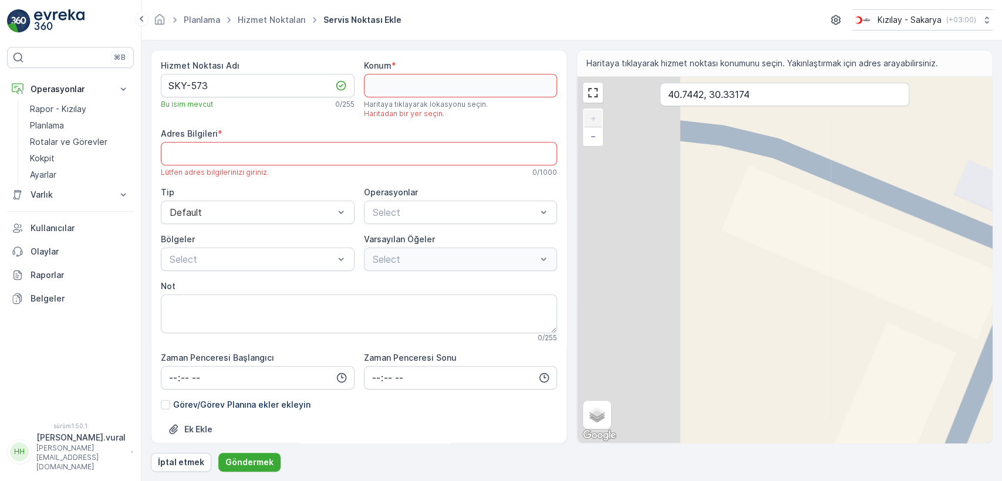
drag, startPoint x: 671, startPoint y: 295, endPoint x: 808, endPoint y: 321, distance: 139.2
click at [855, 316] on div "+ − Uydu Yol haritası Arazi Hibrit Broşür Klavye kısayolları Harita Verileri Ma…" at bounding box center [784, 260] width 415 height 366
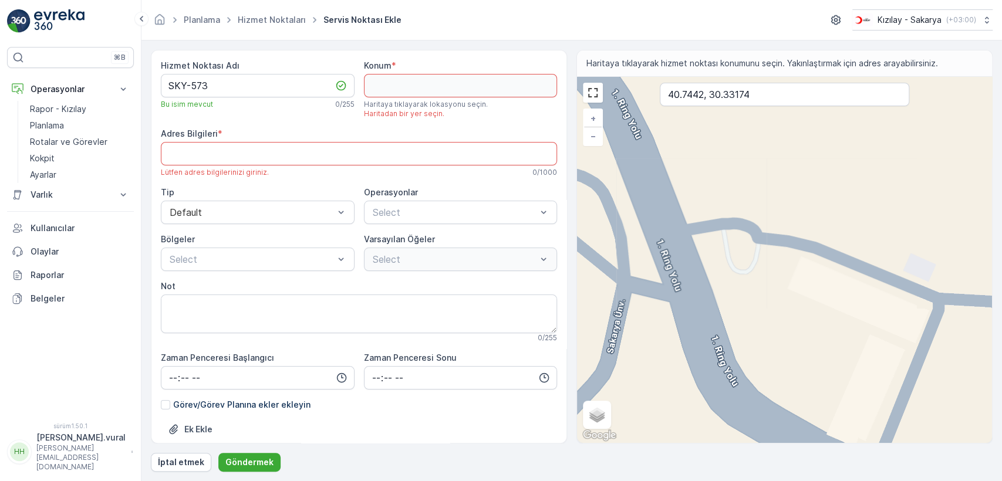
drag, startPoint x: 754, startPoint y: 315, endPoint x: 744, endPoint y: 293, distance: 23.9
click at [744, 295] on div "+ − Uydu Yol haritası Arazi Hibrit Broşür Klavye kısayolları Harita Verileri Ma…" at bounding box center [784, 260] width 415 height 366
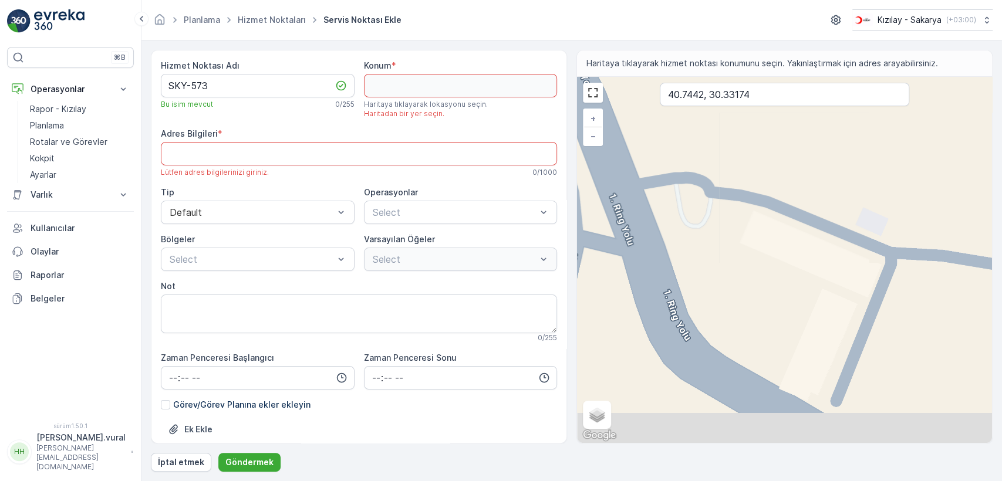
drag, startPoint x: 754, startPoint y: 313, endPoint x: 709, endPoint y: 278, distance: 57.7
click at [709, 276] on div "+ − Uydu Yol haritası Arazi Hibrit Broşür Klavye kısayolları Harita Verileri Ma…" at bounding box center [784, 260] width 415 height 366
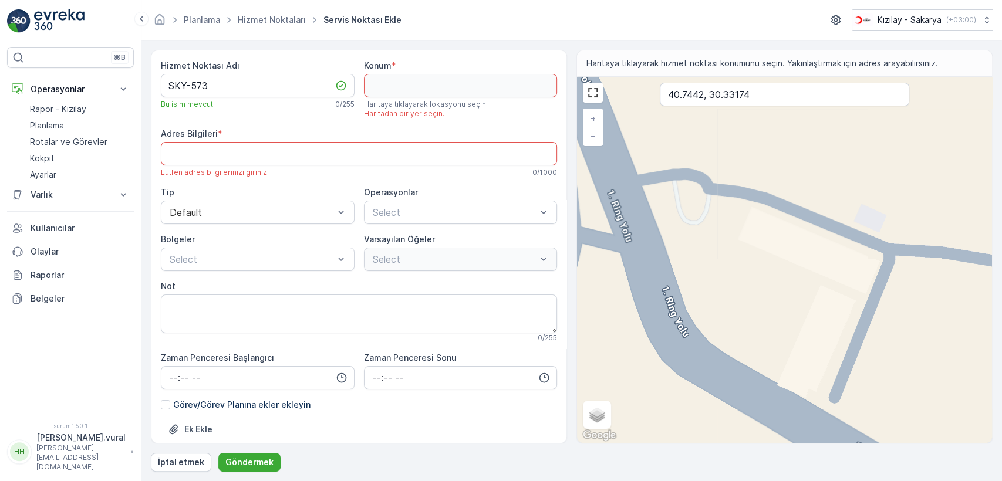
click at [673, 234] on div "+ − Uydu Yol haritası Arazi Hibrit Broşür Klavye kısayolları Harita Verileri Ma…" at bounding box center [784, 260] width 415 height 366
type input "40.74422218227605,30.331678190636396"
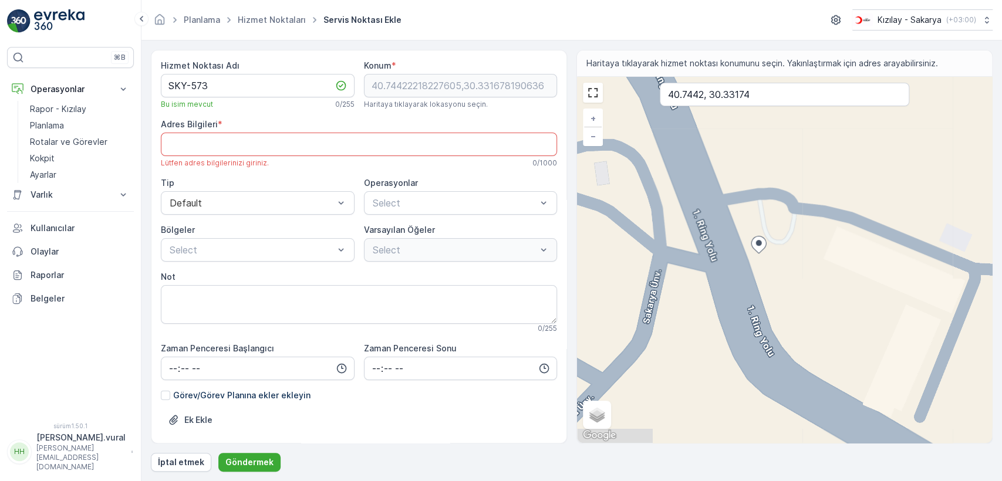
type Info "P8VJ+MM Serdivan/Sakarya, Türkiye"
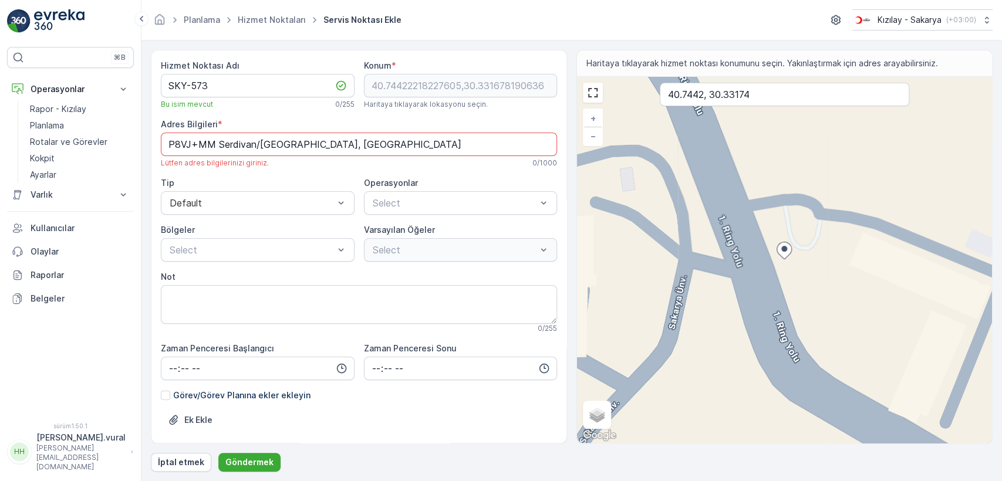
click at [749, 262] on div "+ − Uydu Yol haritası Arazi Hibrit Broşür Klavye kısayolları Harita Verileri Ma…" at bounding box center [784, 260] width 415 height 366
type input "40.744214041480085,30.33151724713919"
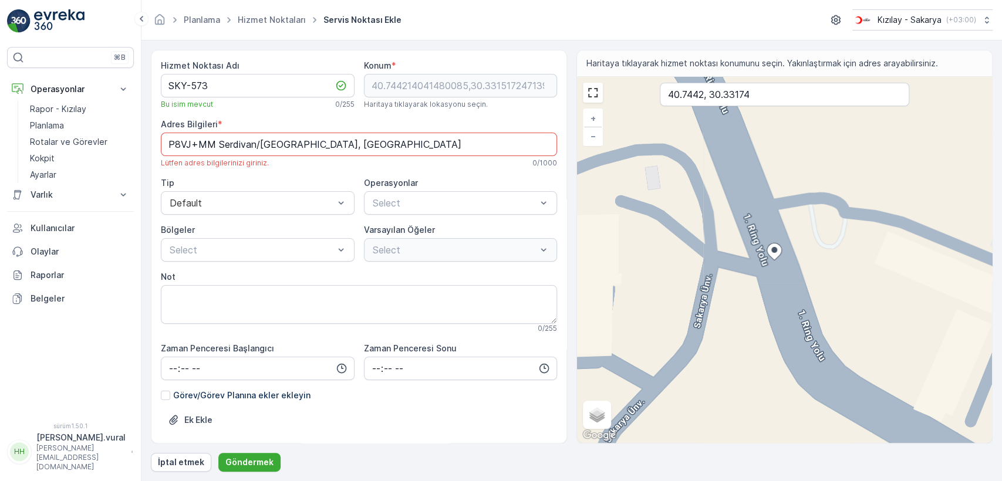
type Info "Esentepe, 1. Ring Yolu, 54050 Serdivan/Sakarya, Türkiye"
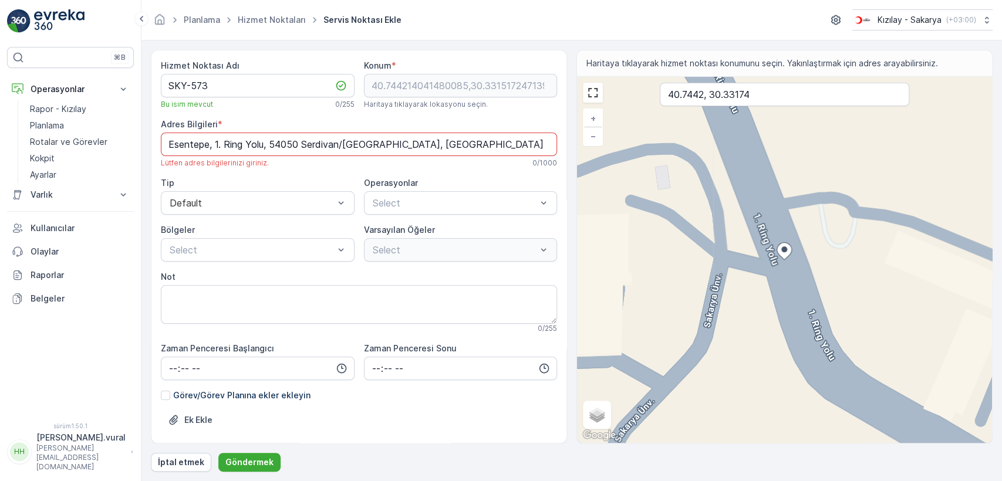
click at [311, 137] on Info "Esentepe, 1. Ring Yolu, 54050 Serdivan/Sakarya, Türkiye" at bounding box center [359, 144] width 396 height 23
click at [332, 201] on div at bounding box center [251, 203] width 167 height 11
click at [409, 228] on span "Kıyafet Toplama" at bounding box center [407, 232] width 73 height 11
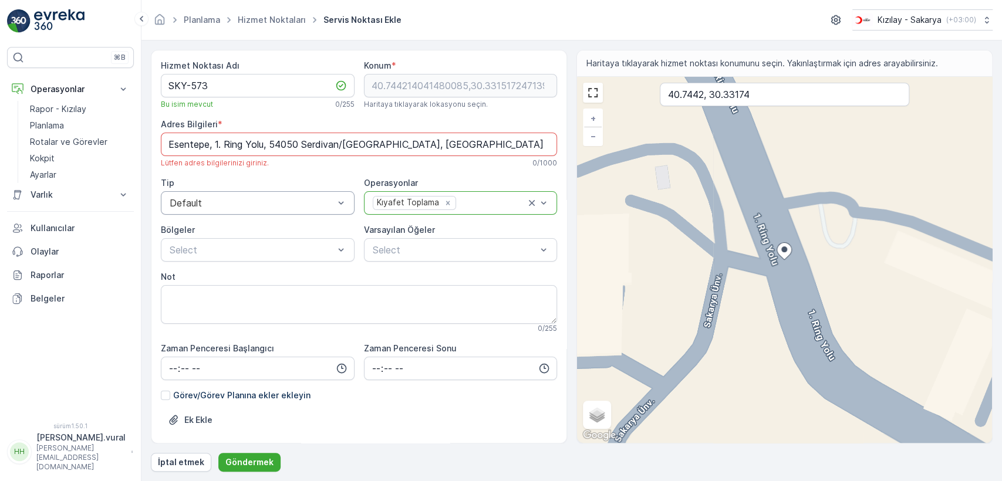
click at [302, 268] on div "Hizmet Noktası Adı SKY-573 Bu isim mevcut 0 / 255 Konum * 40.744214041480085,30…" at bounding box center [359, 280] width 396 height 440
click at [302, 258] on div "Select" at bounding box center [258, 249] width 194 height 23
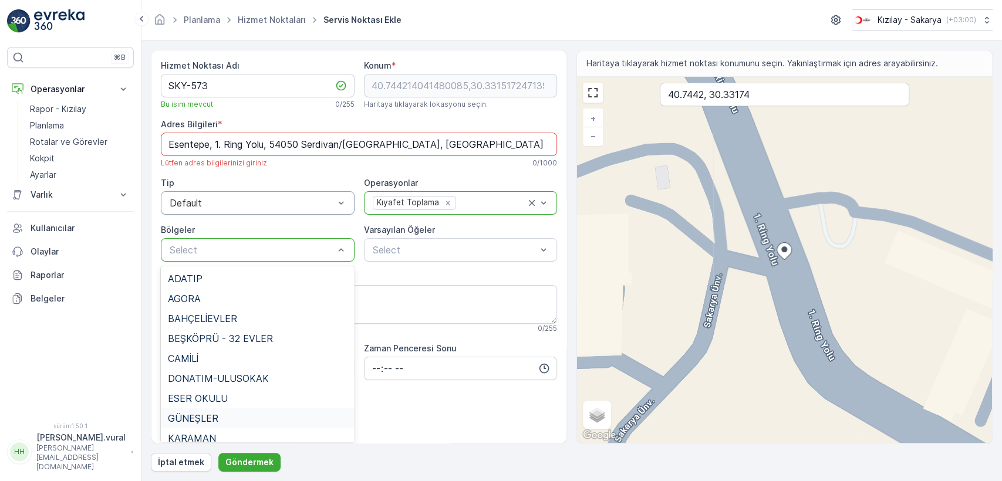
scroll to position [130, 0]
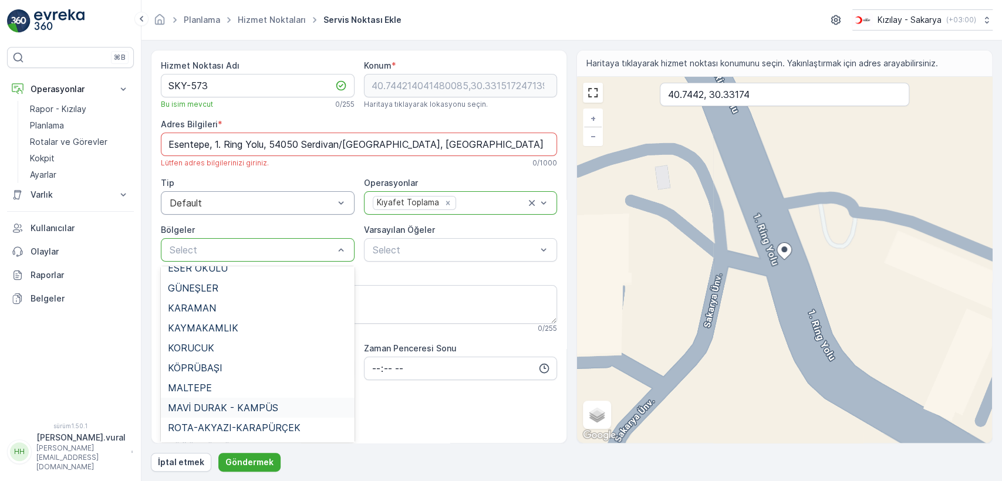
click at [255, 403] on span "MAVİ DURAK - KAMPÜS" at bounding box center [223, 408] width 110 height 11
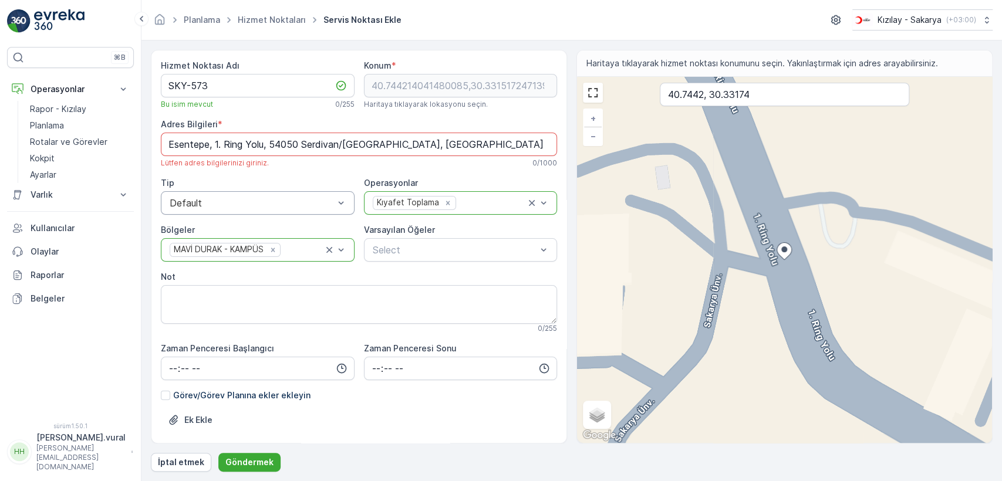
click at [413, 237] on div "Varsayılan Öğeler Select" at bounding box center [461, 243] width 194 height 38
click at [385, 296] on p "Çuval" at bounding box center [394, 295] width 23 height 12
click at [268, 457] on font "Göndermek" at bounding box center [249, 462] width 48 height 10
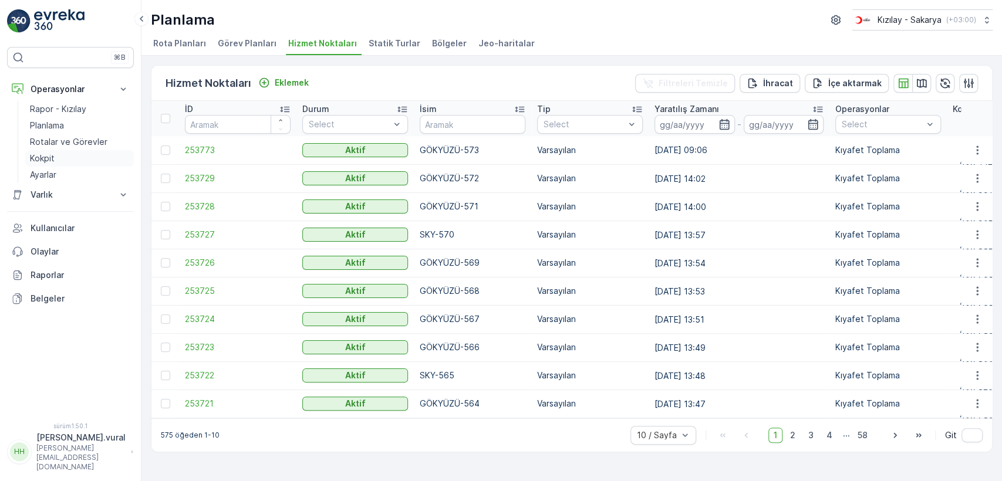
click at [75, 151] on link "Kokpit" at bounding box center [79, 158] width 109 height 16
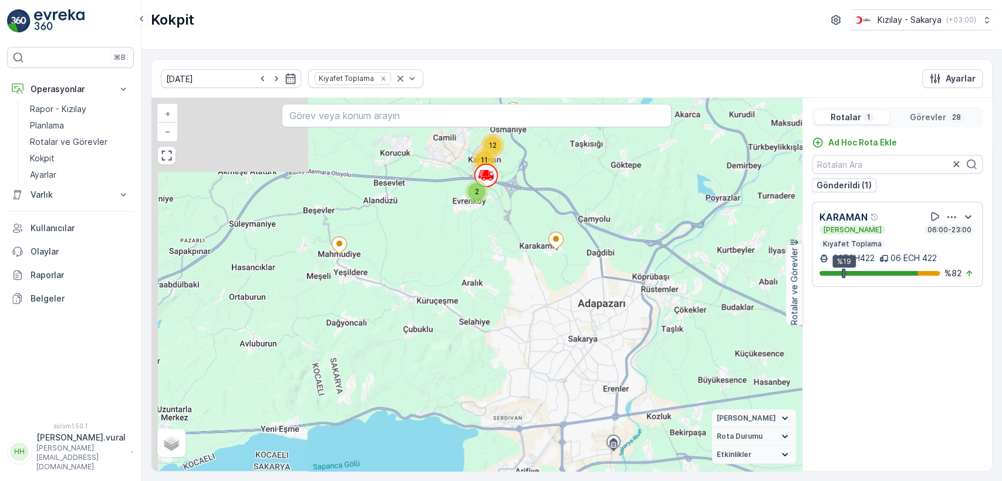
drag, startPoint x: 569, startPoint y: 190, endPoint x: 545, endPoint y: 215, distance: 35.3
click at [568, 214] on div "12 11 2 + − Uydu Yol haritası Arazi Hibrit Broşür Atanan Durumu Hareket Halinde…" at bounding box center [476, 284] width 650 height 373
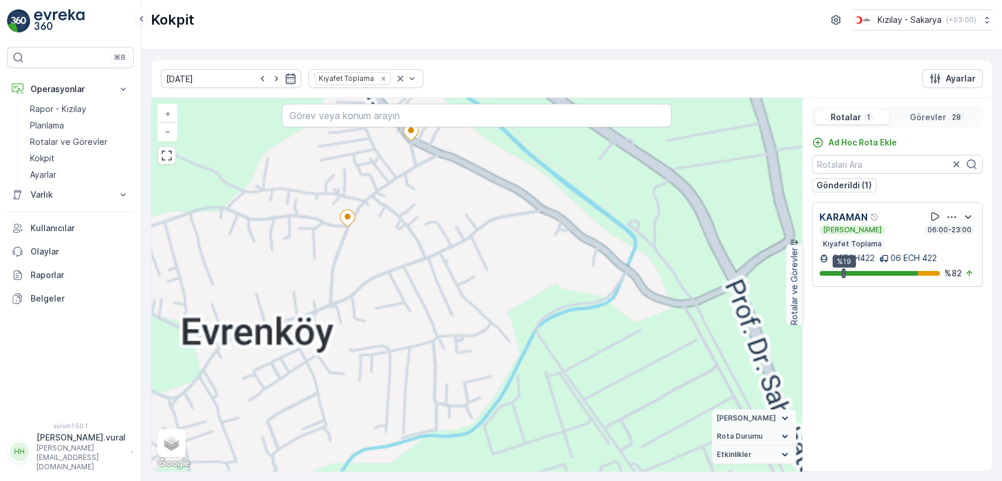
drag, startPoint x: 404, startPoint y: 286, endPoint x: 441, endPoint y: 345, distance: 70.2
click at [441, 347] on div "2 3 2 2 3 3 + − Uydu Yol haritası Arazi Hibrit Broşür Klavye kısayolları Harita…" at bounding box center [476, 284] width 650 height 373
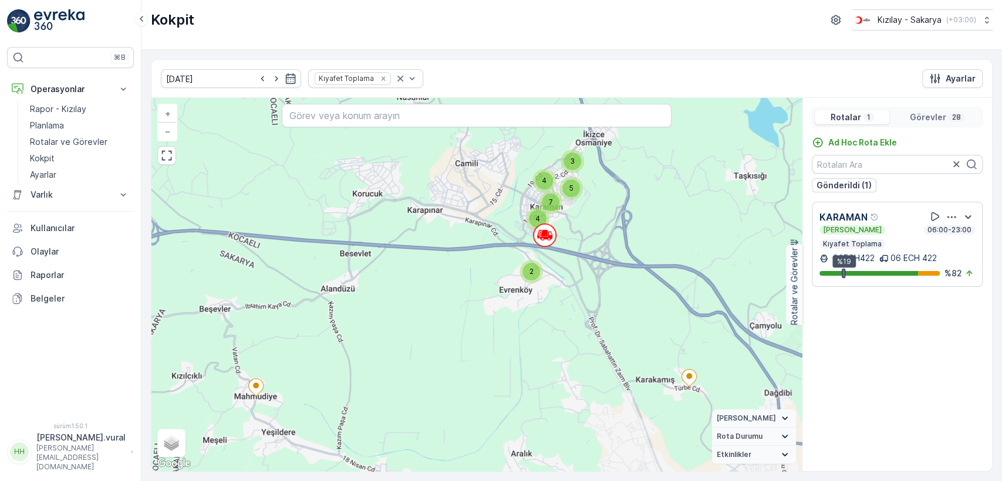
click at [427, 326] on div "4 3 5 7 4 2 + − Uydu Yol haritası Arazi Hibrit Broşür Klavye kısayolları Harita…" at bounding box center [476, 284] width 650 height 373
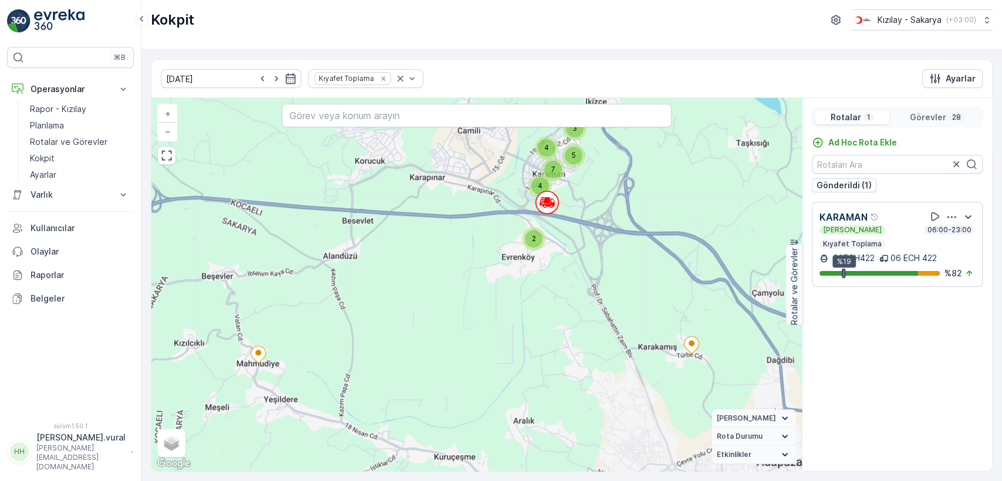
click at [430, 308] on div "4 3 5 7 4 2 + − Uydu Yol haritası Arazi Hibrit Broşür Klavye kısayolları Harita…" at bounding box center [476, 284] width 650 height 373
drag, startPoint x: 458, startPoint y: 237, endPoint x: 413, endPoint y: 244, distance: 45.7
click at [413, 244] on div "4 3 5 7 4 2 + − Uydu Yol haritası Arazi Hibrit Broşür Klavye kısayolları Harita…" at bounding box center [476, 284] width 650 height 373
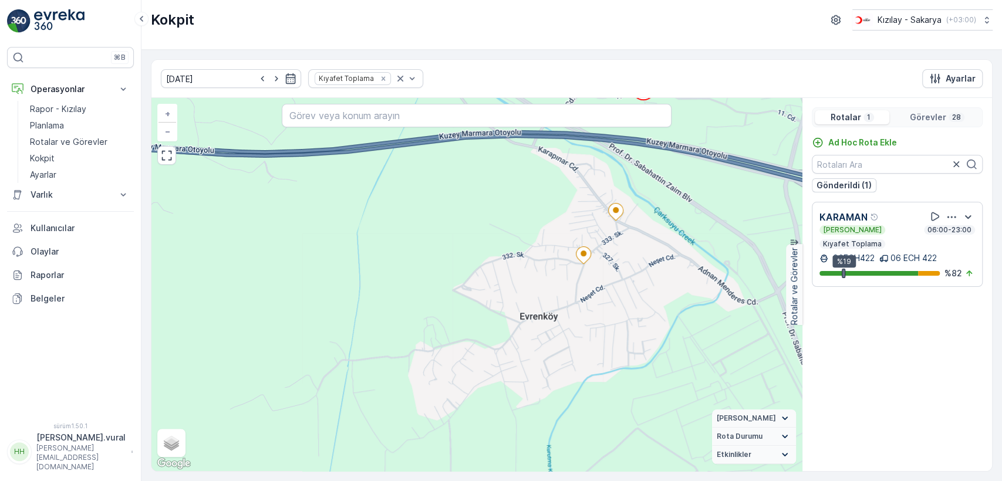
drag, startPoint x: 576, startPoint y: 291, endPoint x: 493, endPoint y: 312, distance: 85.4
click at [493, 312] on div "+ − Uydu Yol haritası Arazi Hibrit Broşür Klavye kısayolları Harita Verileri Ma…" at bounding box center [476, 284] width 650 height 373
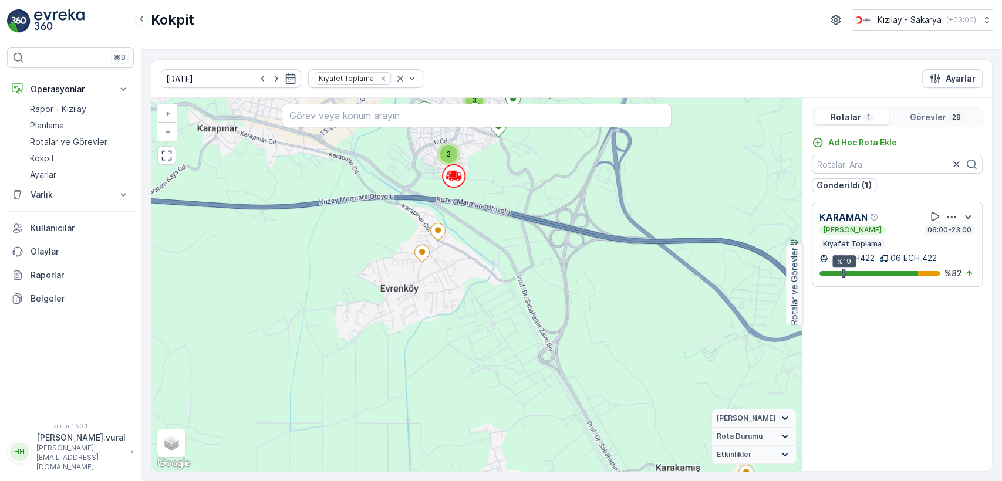
drag, startPoint x: 518, startPoint y: 320, endPoint x: 493, endPoint y: 283, distance: 44.9
click at [498, 290] on div "2 3 2 2 3 3 + − Uydu Yol haritası Arazi Hibrit Broşür Klavye kısayolları Harita…" at bounding box center [476, 284] width 650 height 373
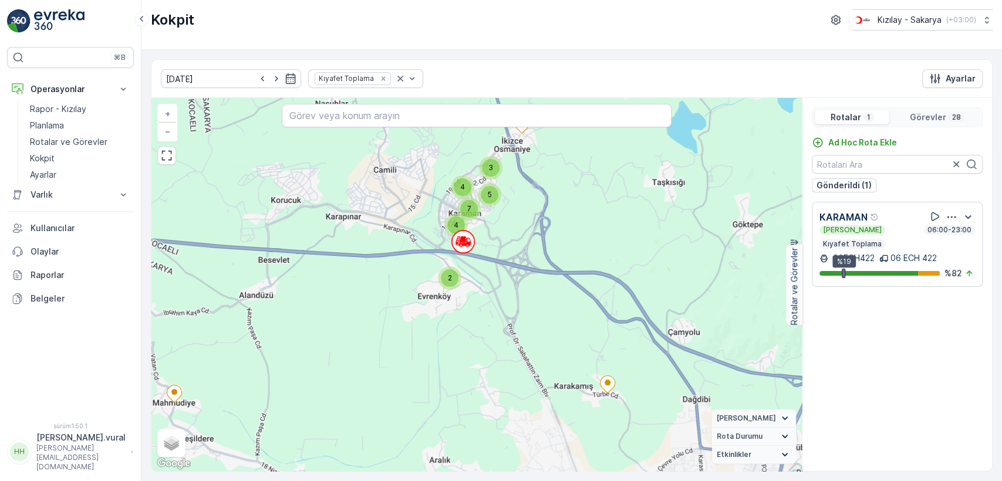
drag, startPoint x: 502, startPoint y: 230, endPoint x: 486, endPoint y: 292, distance: 64.3
click at [490, 291] on div "4 3 5 7 4 2 + − Uydu Yol haritası Arazi Hibrit Broşür Klavye kısayolları Harita…" at bounding box center [476, 284] width 650 height 373
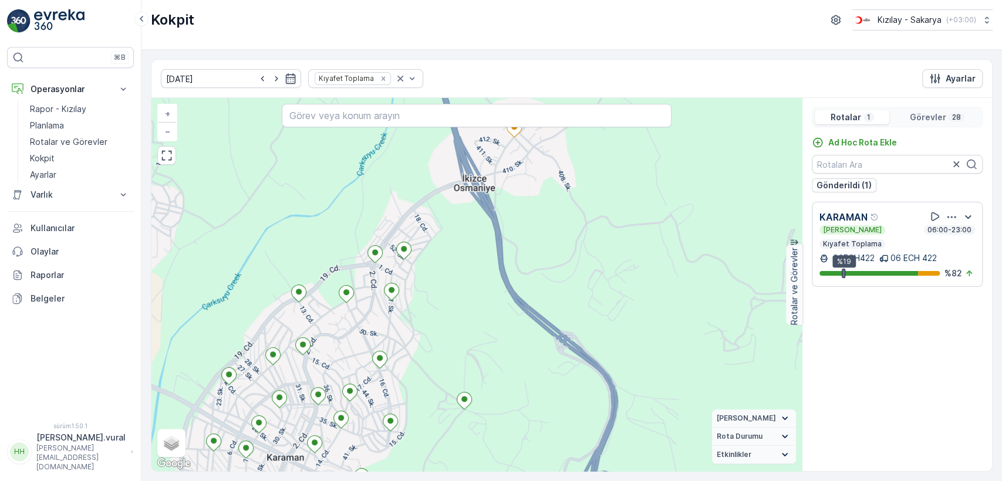
drag, startPoint x: 498, startPoint y: 278, endPoint x: 528, endPoint y: 226, distance: 60.0
click at [526, 229] on div "+ − Uydu Yol haritası Arazi Hibrit Broşür Klavye kısayolları Harita Verileri Ma…" at bounding box center [476, 284] width 650 height 373
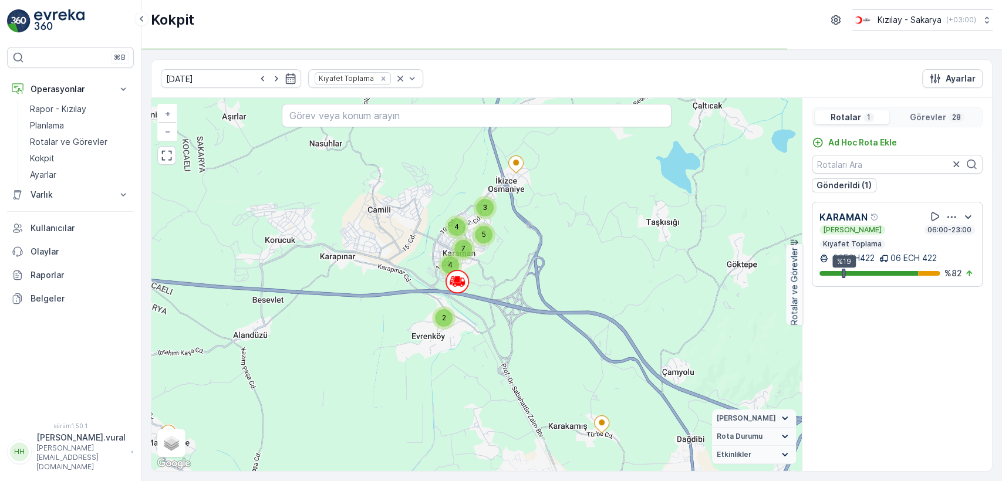
drag, startPoint x: 552, startPoint y: 273, endPoint x: 498, endPoint y: 289, distance: 56.3
click at [552, 271] on div "4 3 5 7 4 2 + − Uydu Yol haritası Arazi Hibrit Broşür Klavye kısayolları Harita…" at bounding box center [476, 284] width 650 height 373
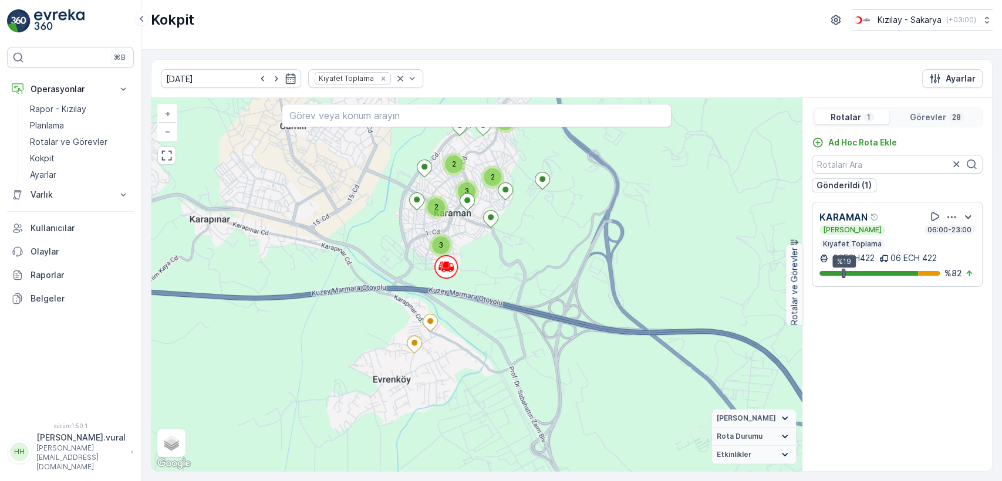
drag, startPoint x: 467, startPoint y: 281, endPoint x: 493, endPoint y: 281, distance: 26.4
click at [493, 281] on div "2 3 2 2 3 3 + − Uydu Yol haritası Arazi Hibrit Broşür Klavye kısayolları Harita…" at bounding box center [476, 284] width 650 height 373
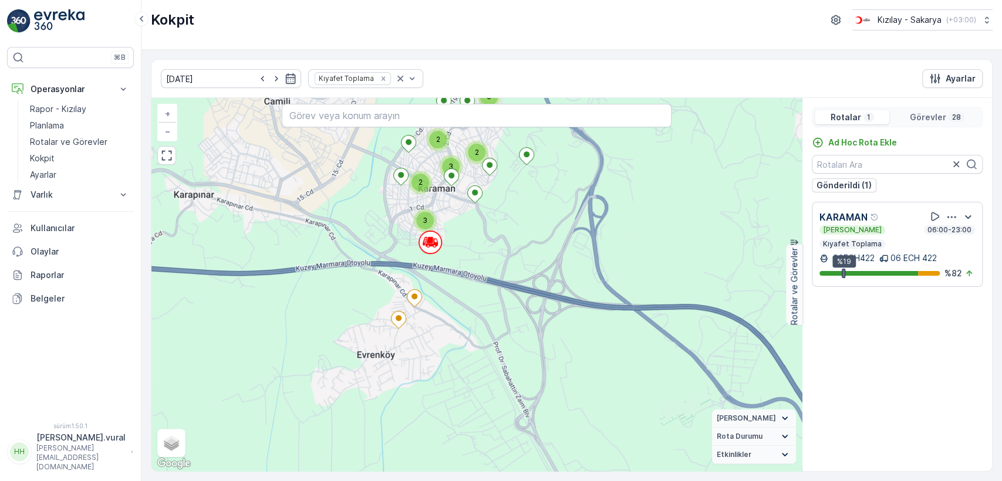
drag, startPoint x: 542, startPoint y: 349, endPoint x: 481, endPoint y: 259, distance: 108.6
click at [481, 261] on div "2 3 2 2 3 3 + − Uydu Yol haritası Arazi Hibrit Broşür Klavye kısayolları Harita…" at bounding box center [476, 284] width 650 height 373
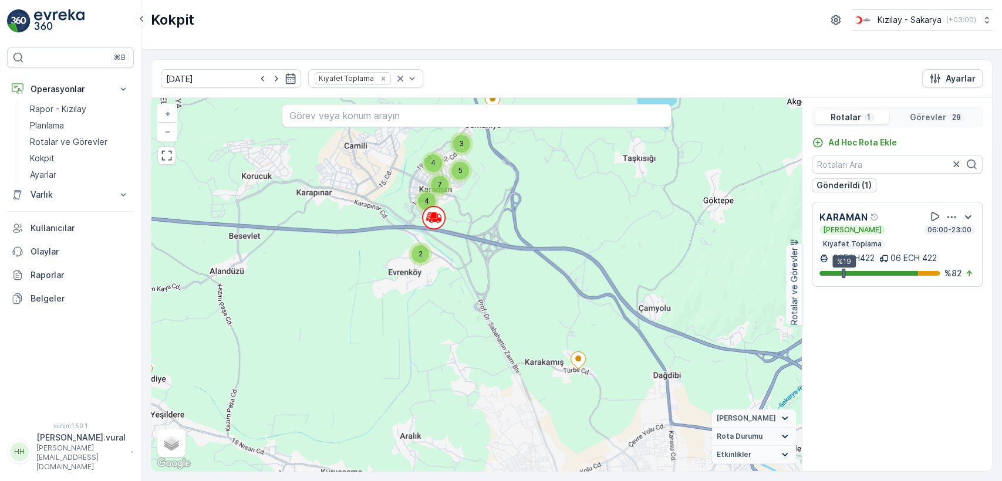
drag, startPoint x: 384, startPoint y: 339, endPoint x: 434, endPoint y: 286, distance: 73.1
click at [434, 286] on div "4 3 5 7 4 2 + − Uydu Yol haritası Arazi Hibrit Broşür Klavye kısayolları Harita…" at bounding box center [476, 284] width 650 height 373
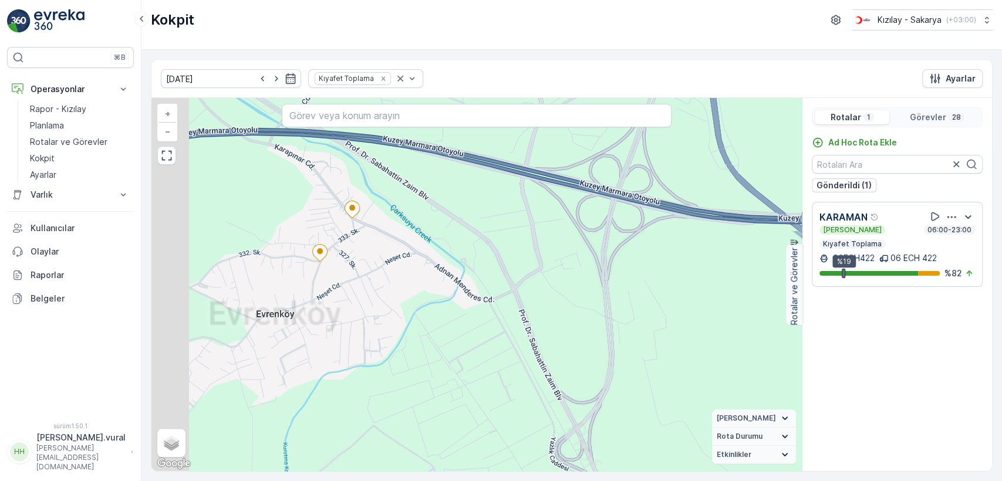
drag, startPoint x: 441, startPoint y: 202, endPoint x: 496, endPoint y: 270, distance: 87.6
click at [494, 266] on div "+ − Uydu Yol haritası Arazi Hibrit Broşür Klavye kısayolları Harita Verileri Ma…" at bounding box center [476, 284] width 650 height 373
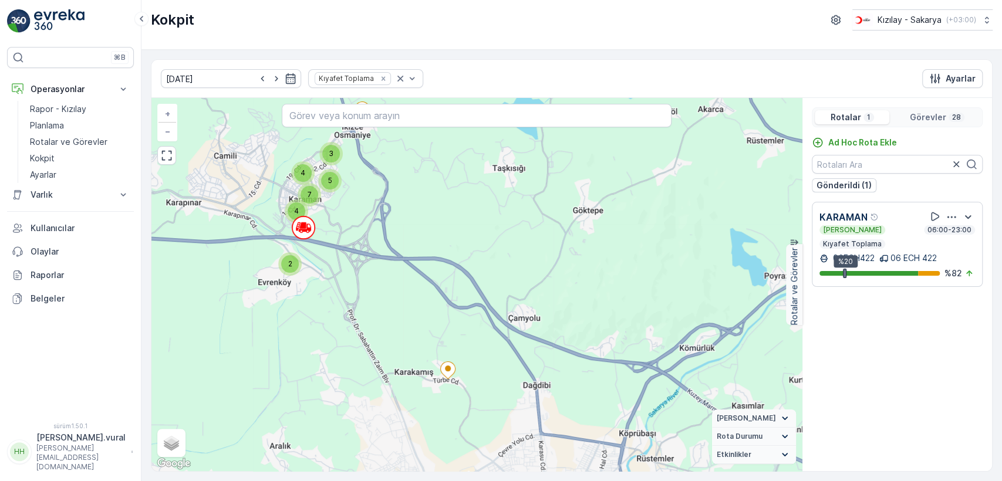
click at [61, 465] on font "Hasan.vural@kizilay.com.tr" at bounding box center [67, 458] width 62 height 28
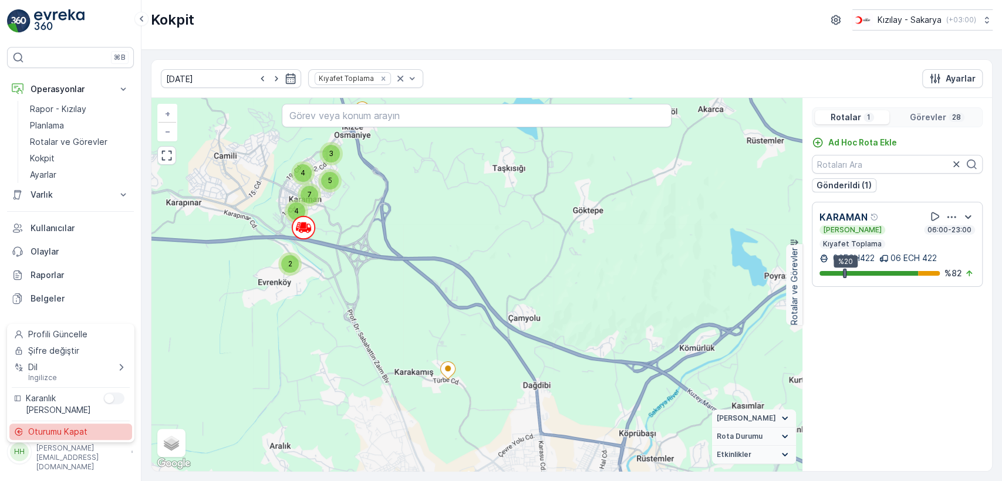
click at [62, 435] on font "Oturumu Kapat" at bounding box center [57, 432] width 59 height 10
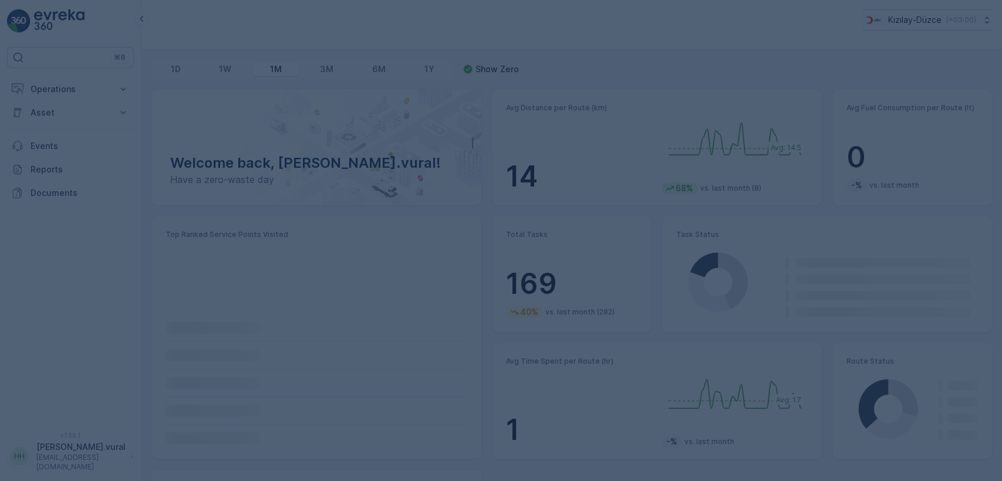
click at [62, 90] on div at bounding box center [501, 240] width 1002 height 481
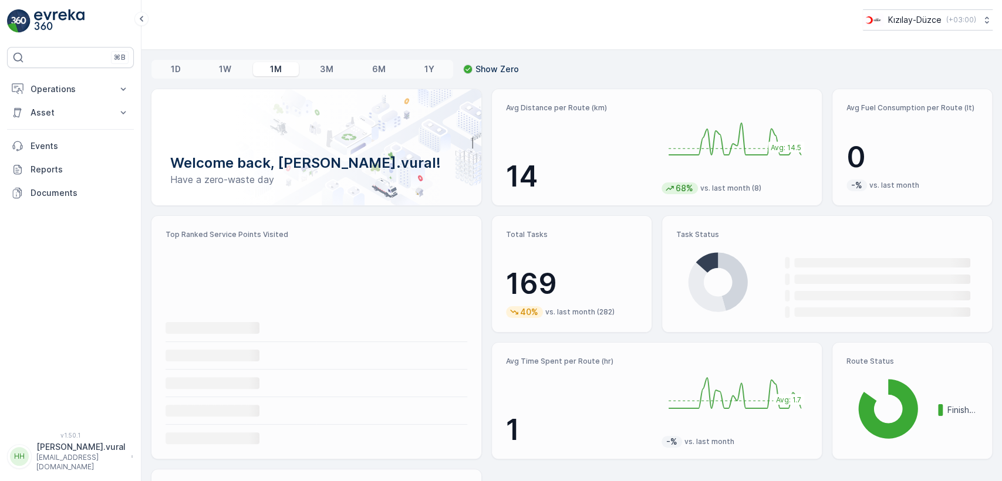
click at [62, 90] on p "Operations" at bounding box center [71, 89] width 80 height 12
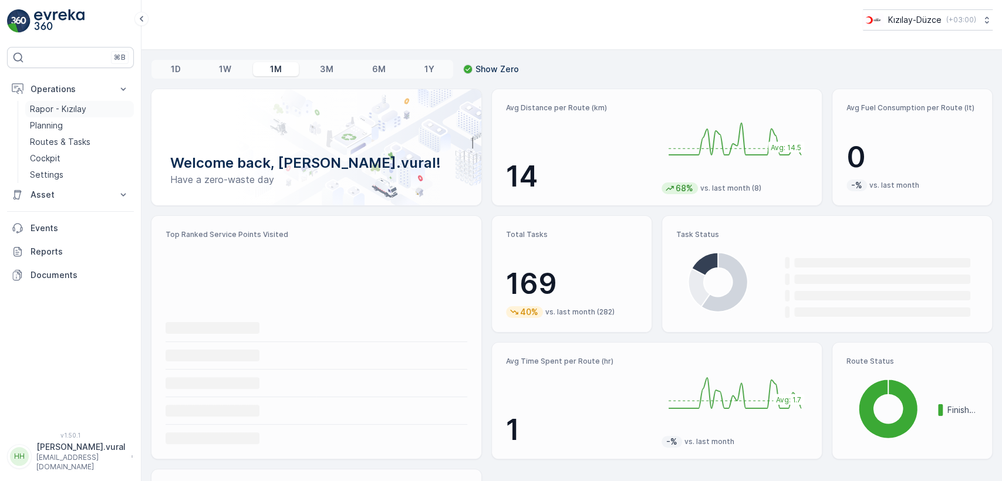
click at [79, 113] on p "Rapor - Kızılay" at bounding box center [58, 109] width 56 height 12
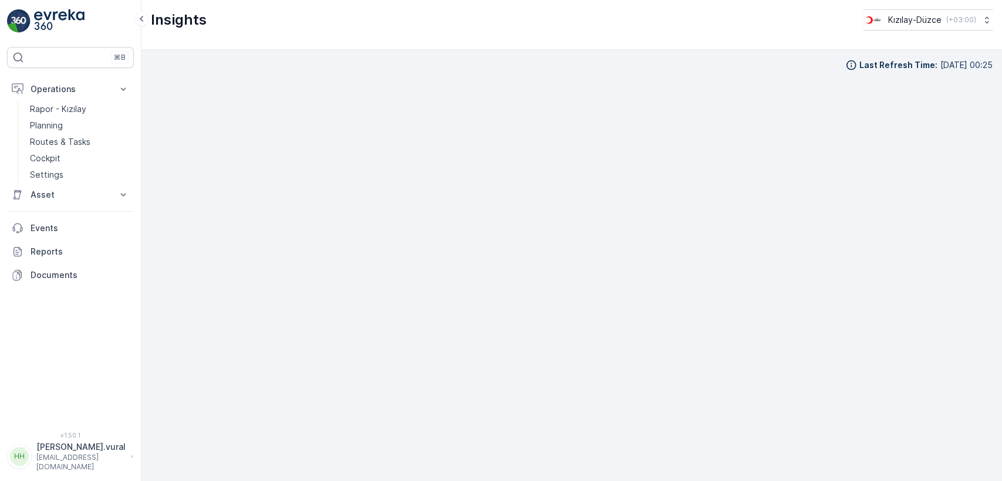
scroll to position [11, 0]
